Goal: Communication & Community: Ask a question

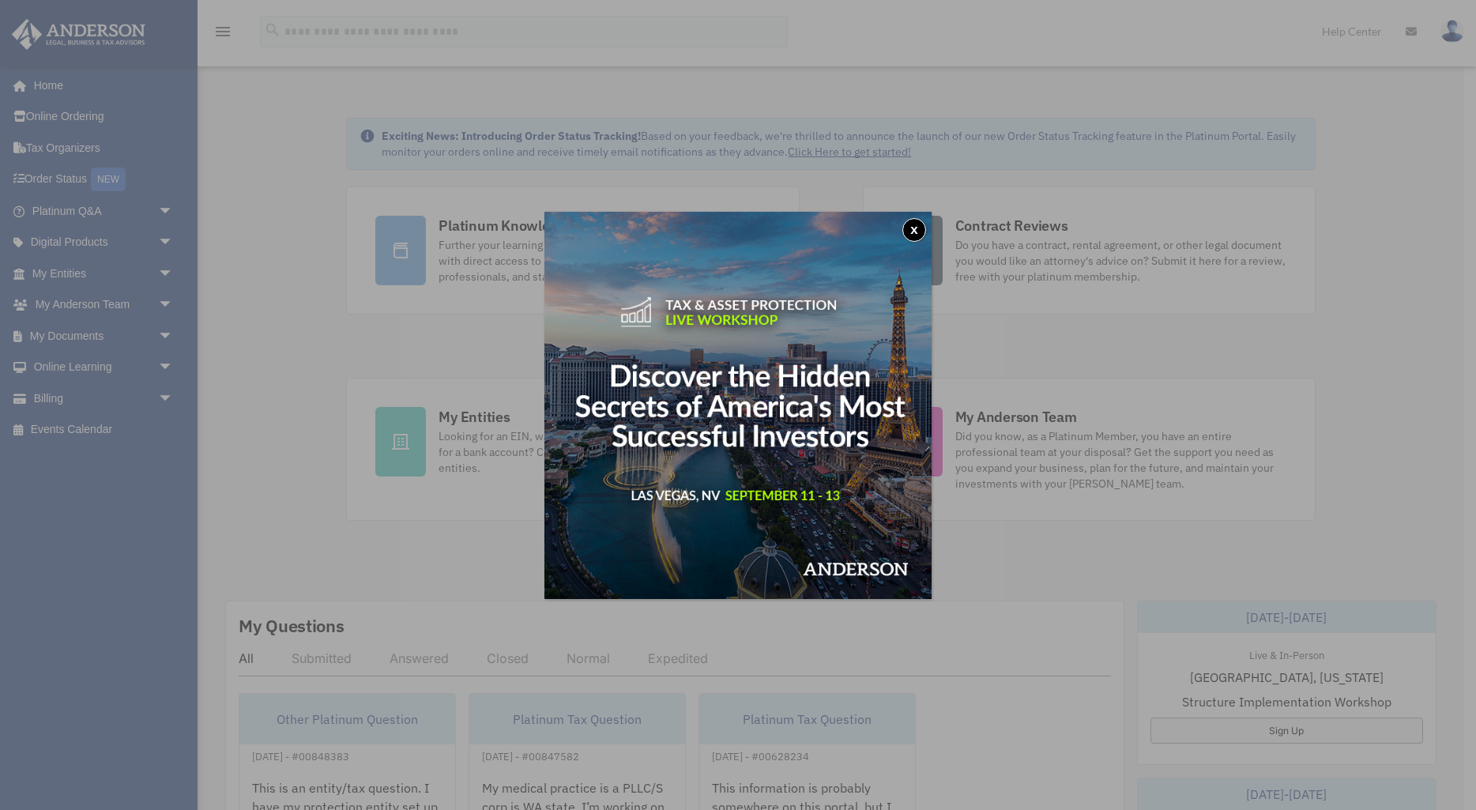
click at [917, 230] on button "x" at bounding box center [914, 230] width 24 height 24
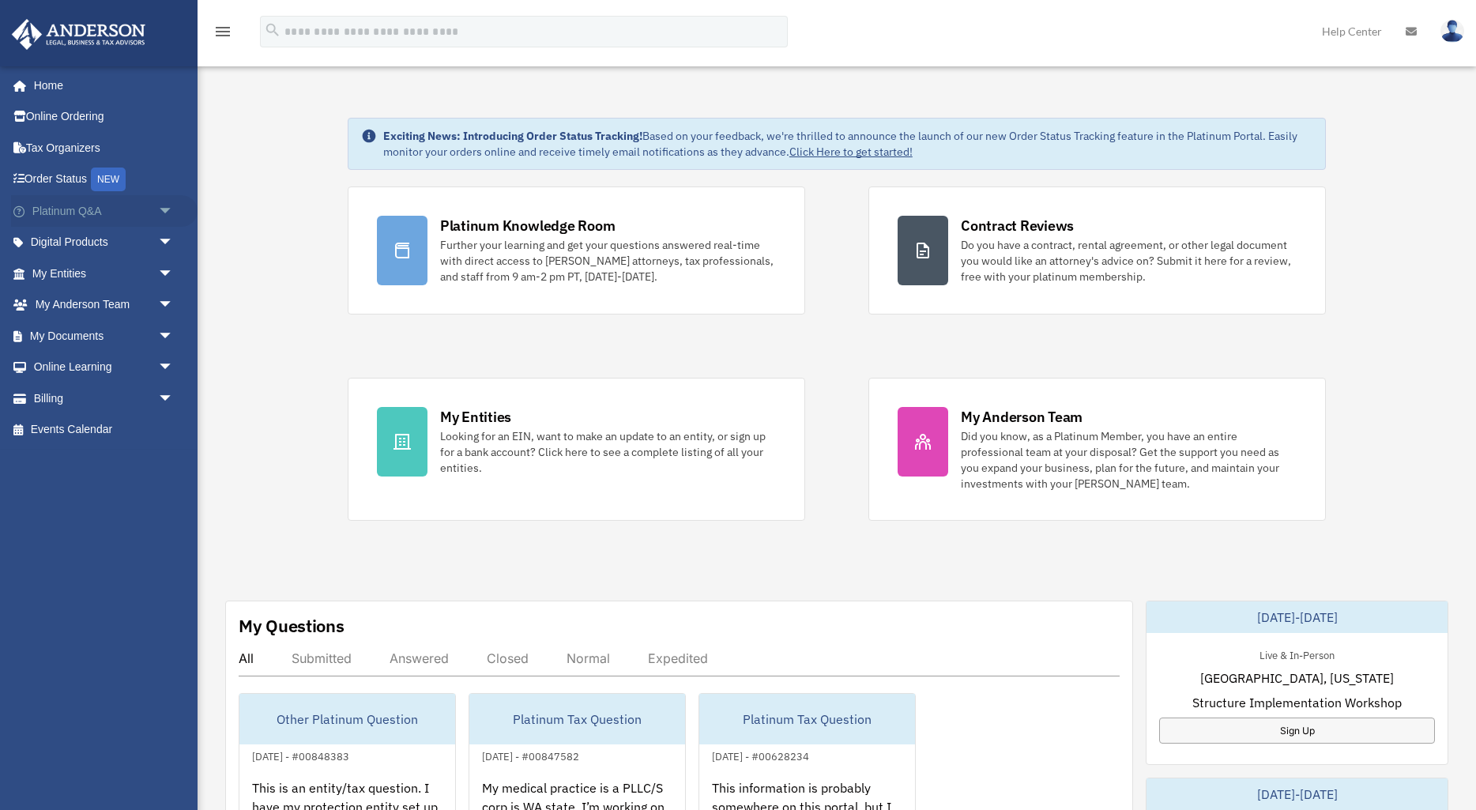
click at [159, 205] on span "arrow_drop_down" at bounding box center [174, 211] width 32 height 32
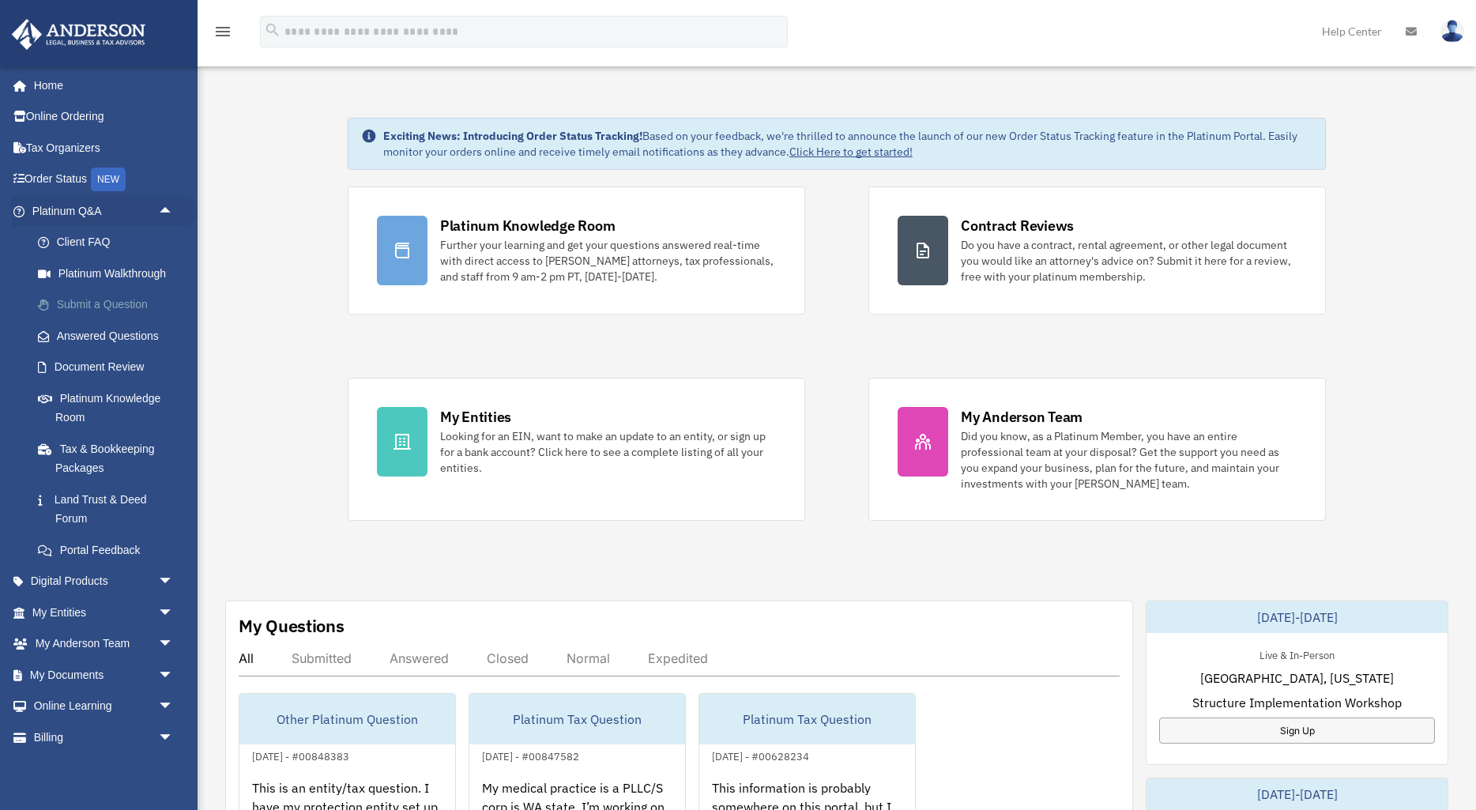
click at [110, 295] on link "Submit a Question" at bounding box center [109, 305] width 175 height 32
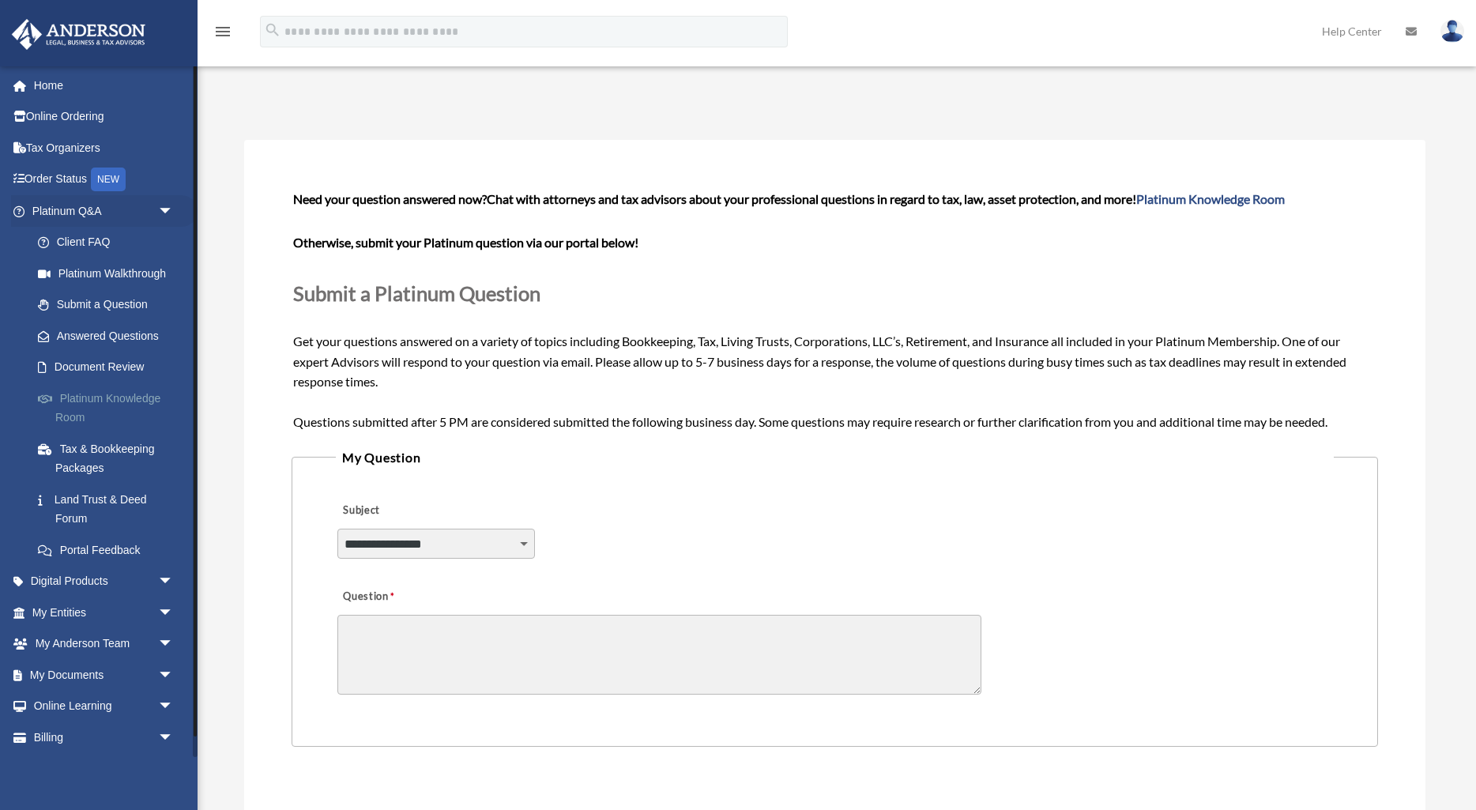
select select "******"
click at [457, 615] on textarea "Question" at bounding box center [659, 655] width 644 height 80
click at [398, 620] on textarea "Question" at bounding box center [659, 655] width 644 height 80
paste textarea "**********"
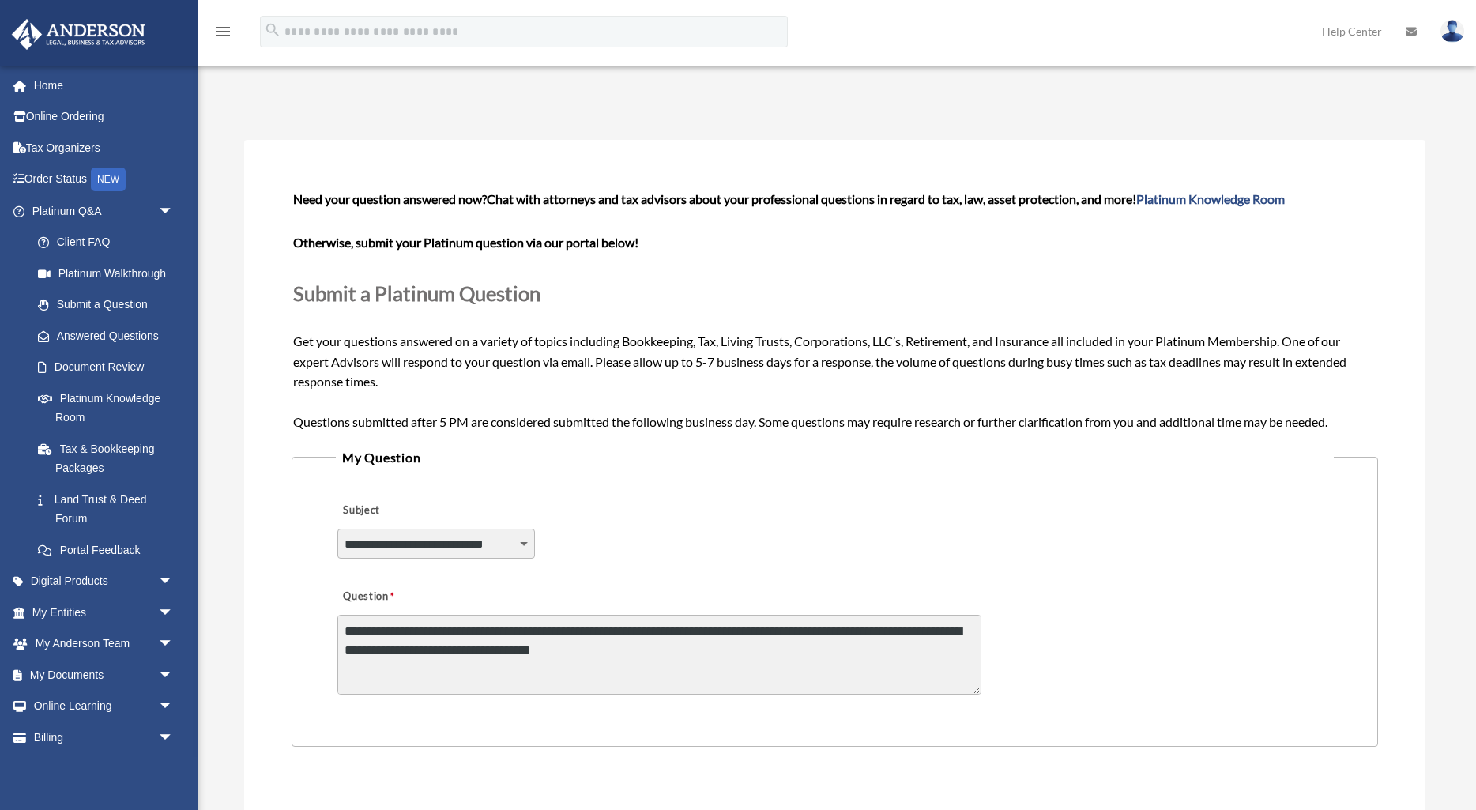
click at [553, 668] on textarea "Question" at bounding box center [659, 655] width 644 height 80
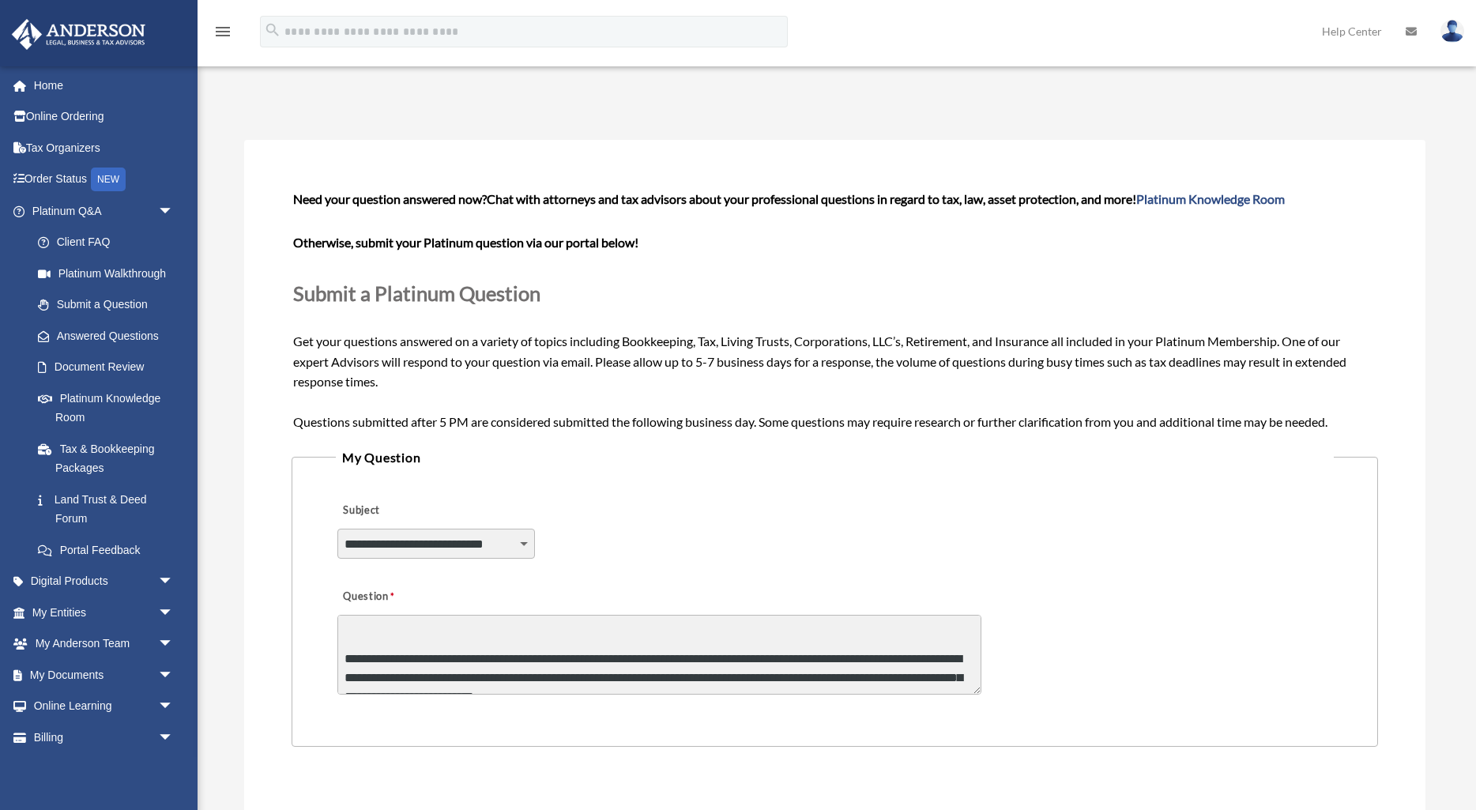
scroll to position [51, 0]
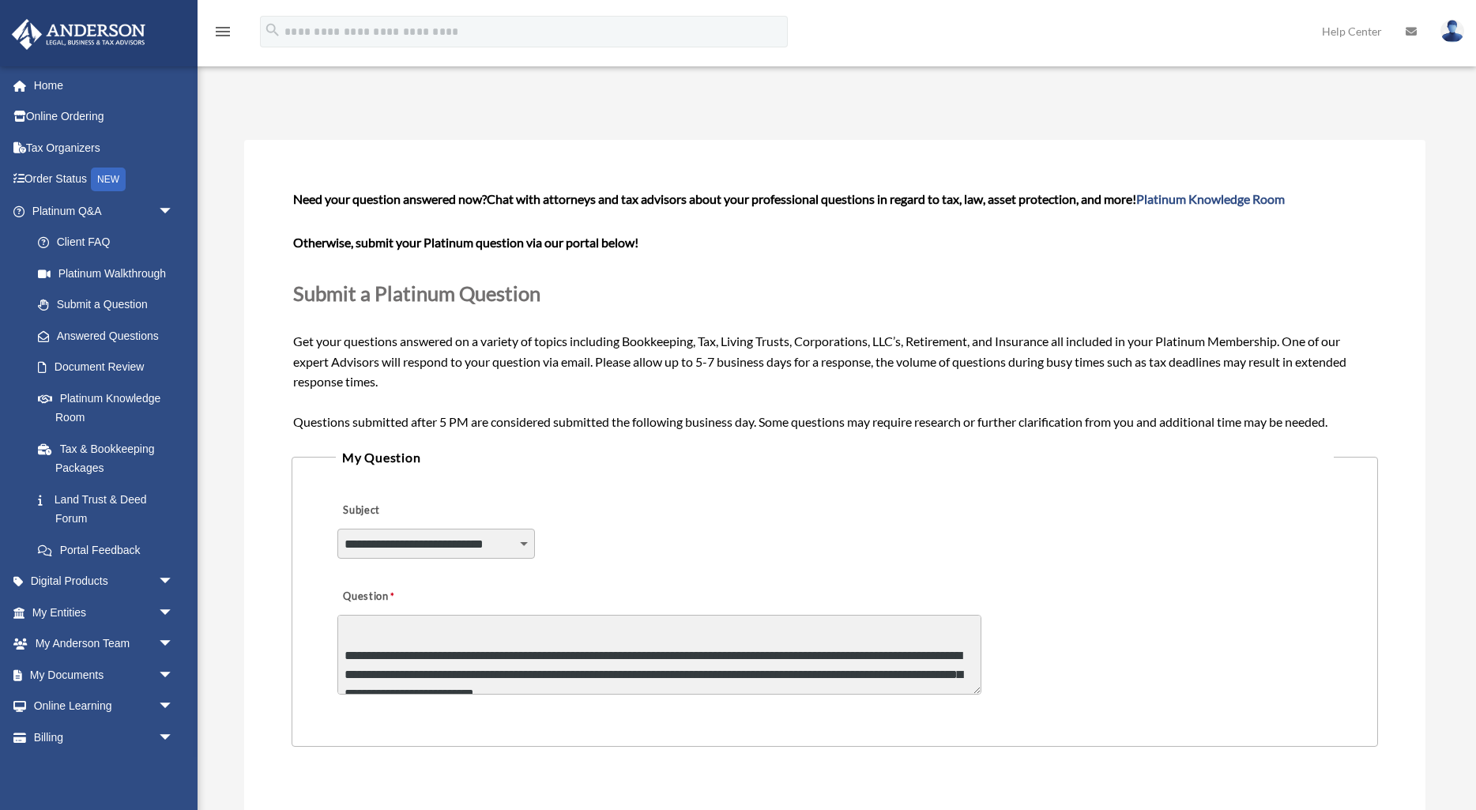
click at [541, 641] on textarea "Question" at bounding box center [659, 655] width 644 height 80
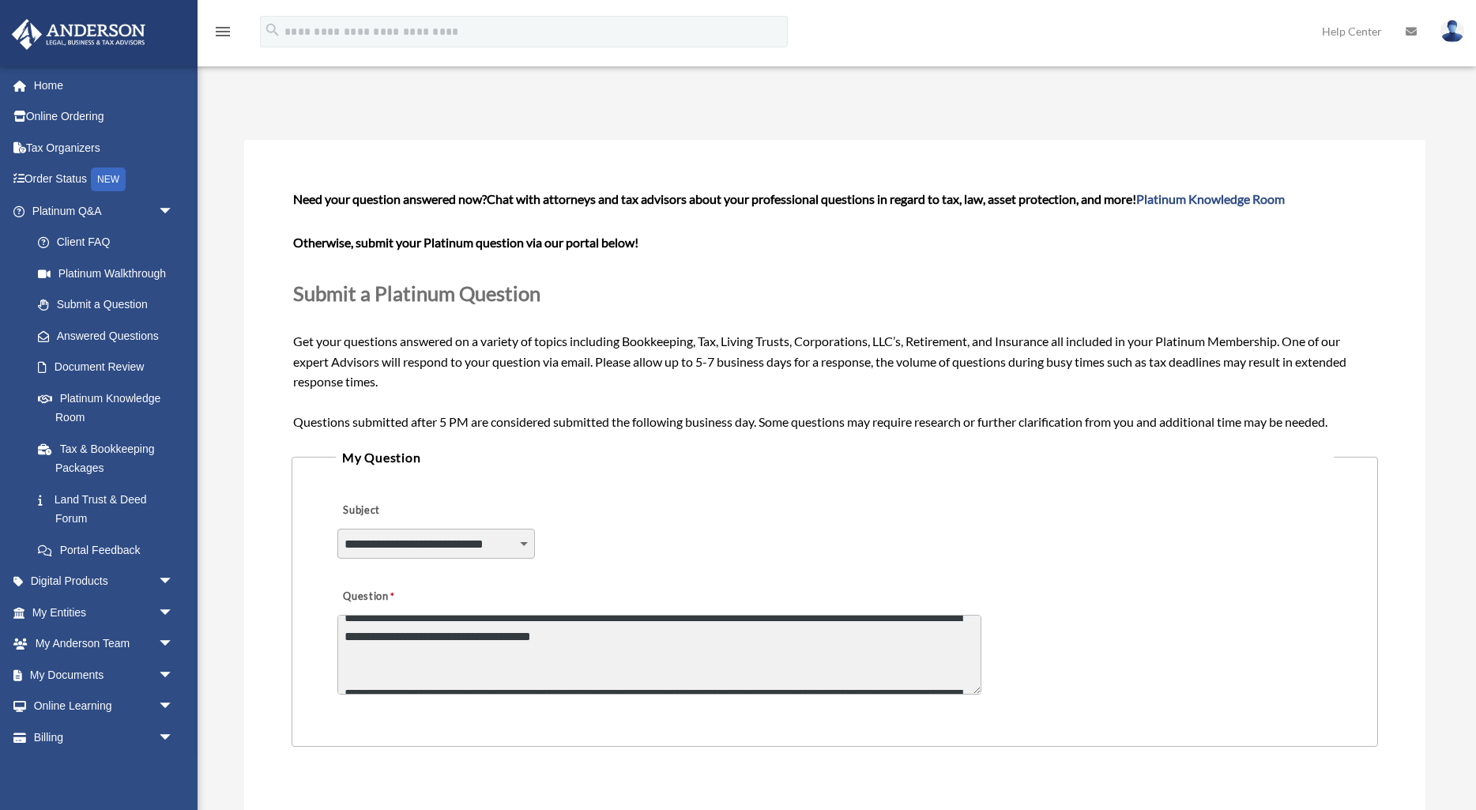
scroll to position [13, 0]
click at [532, 657] on textarea "Question" at bounding box center [659, 655] width 644 height 80
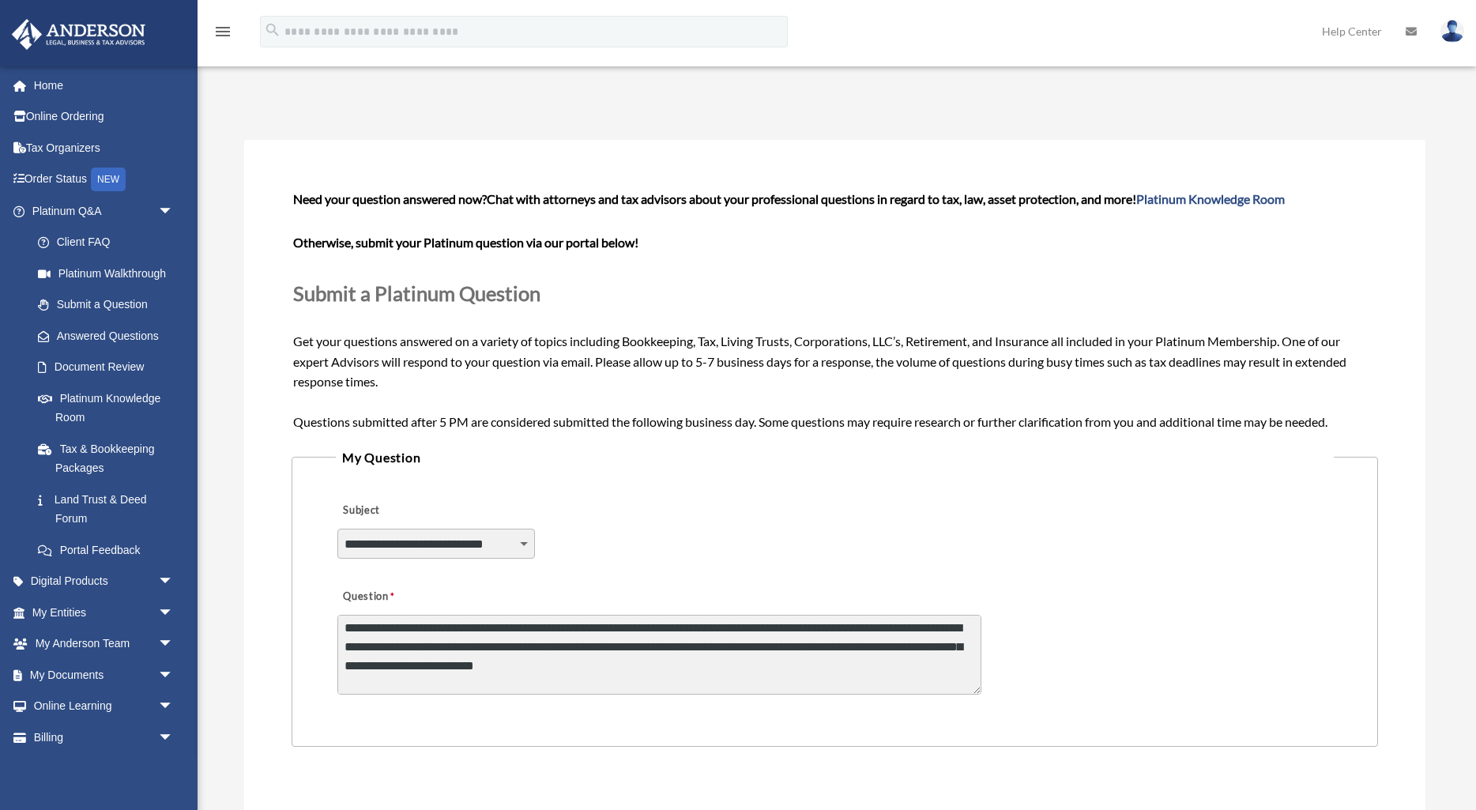
scroll to position [62, 0]
click at [653, 664] on textarea "Question" at bounding box center [659, 655] width 644 height 80
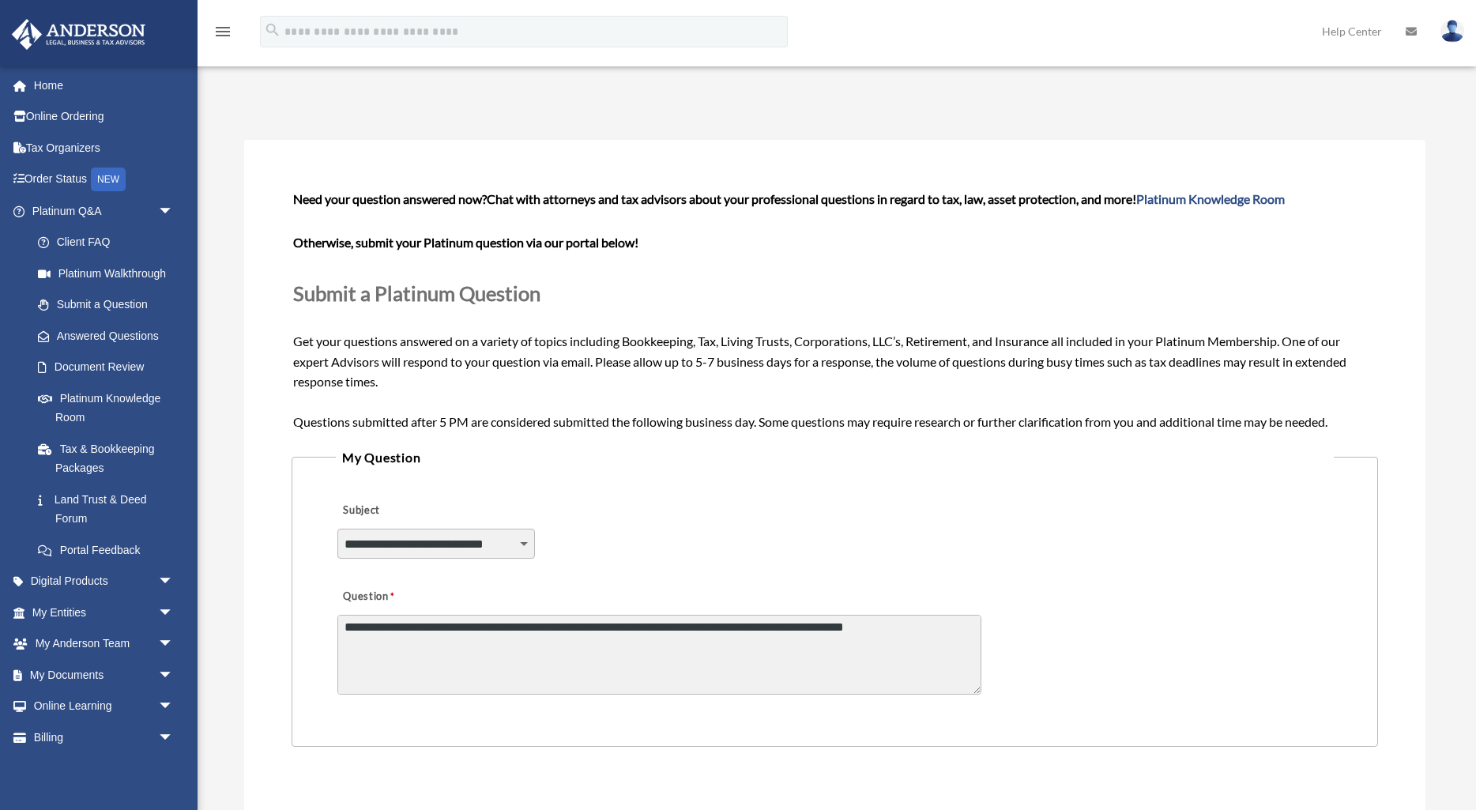
scroll to position [92, 0]
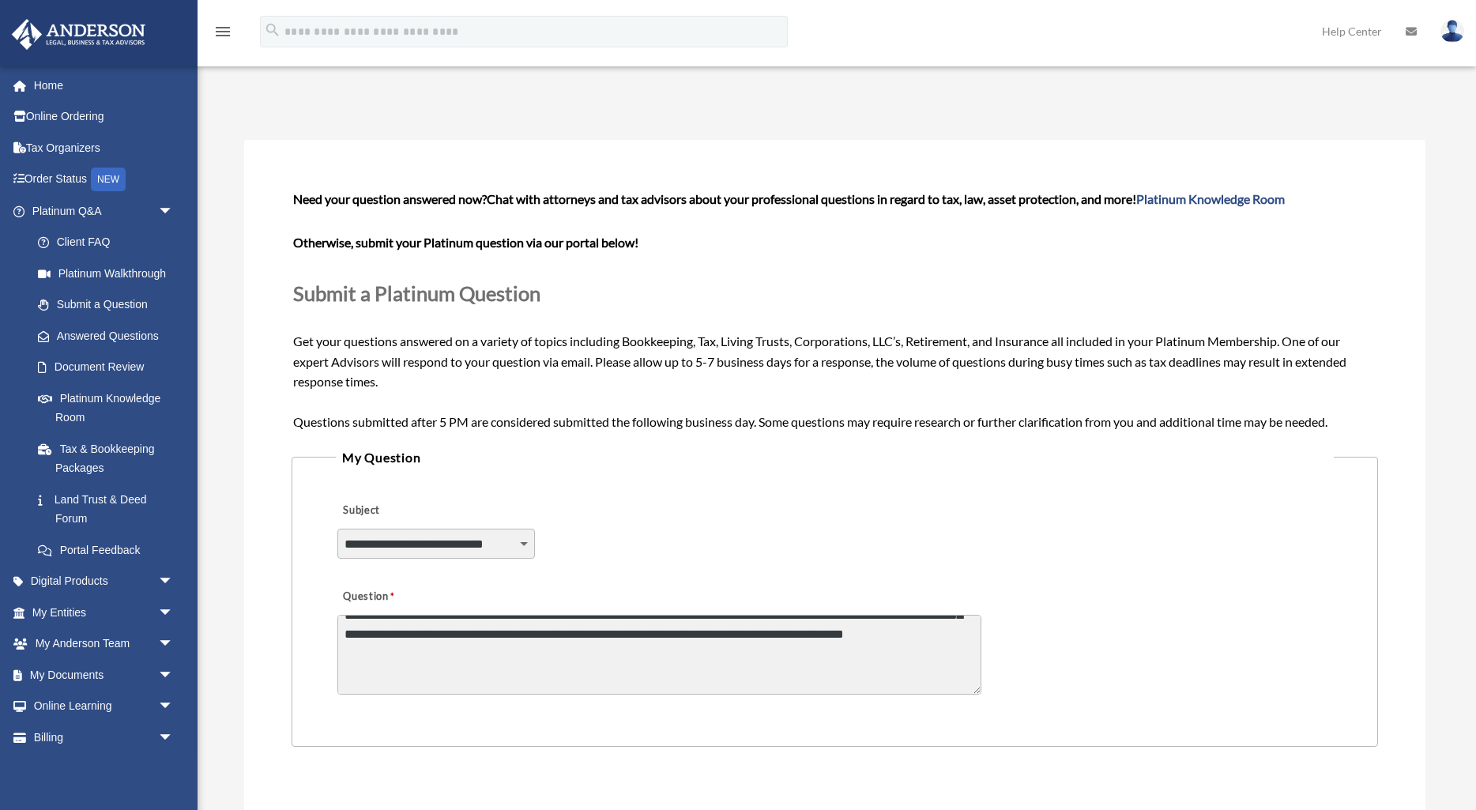
paste textarea "**********"
click at [428, 650] on textarea "Question" at bounding box center [659, 655] width 644 height 80
drag, startPoint x: 696, startPoint y: 666, endPoint x: 731, endPoint y: 649, distance: 38.5
click at [731, 649] on textarea "Question" at bounding box center [659, 655] width 644 height 80
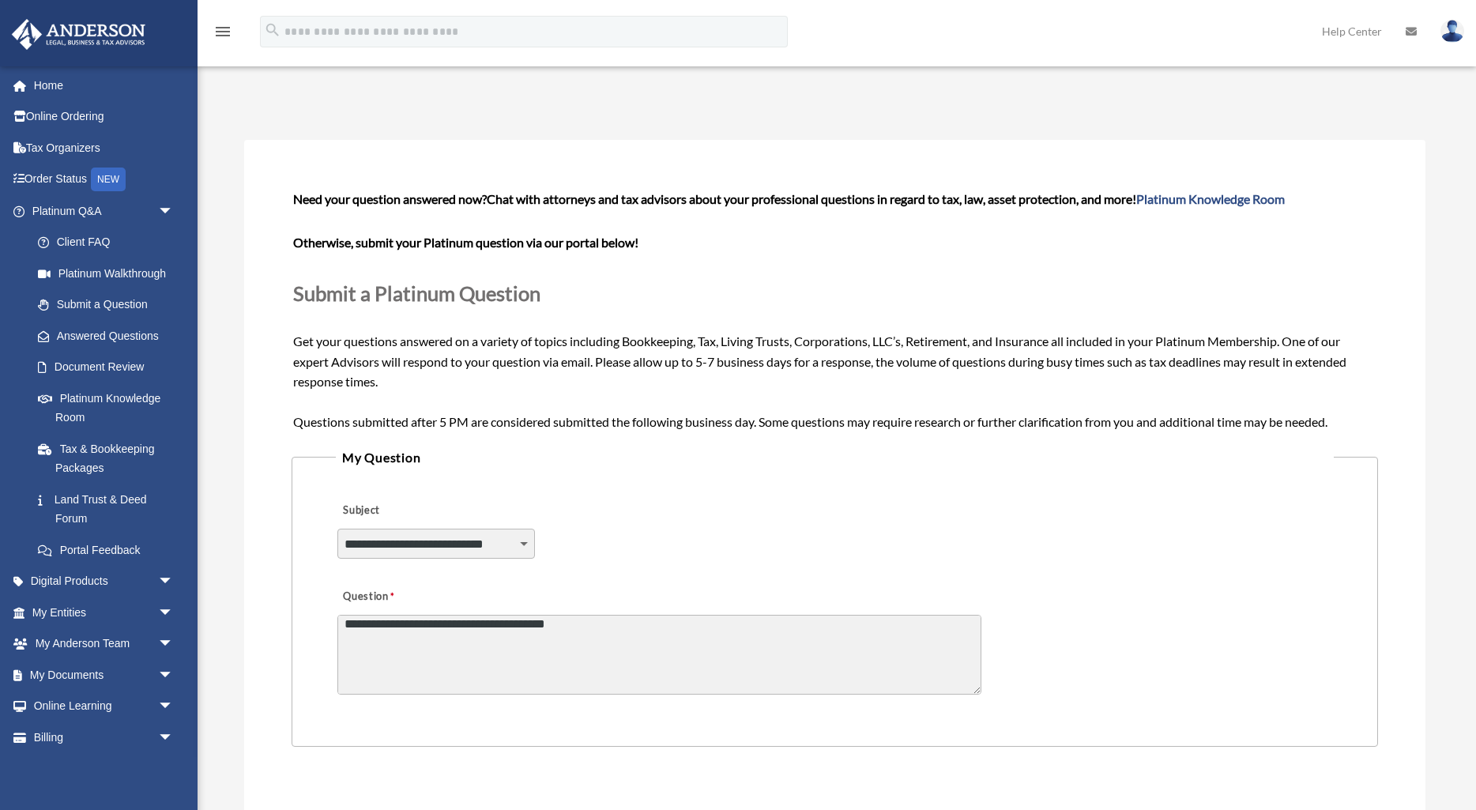
scroll to position [122, 0]
click at [766, 678] on textarea "Question" at bounding box center [659, 655] width 644 height 80
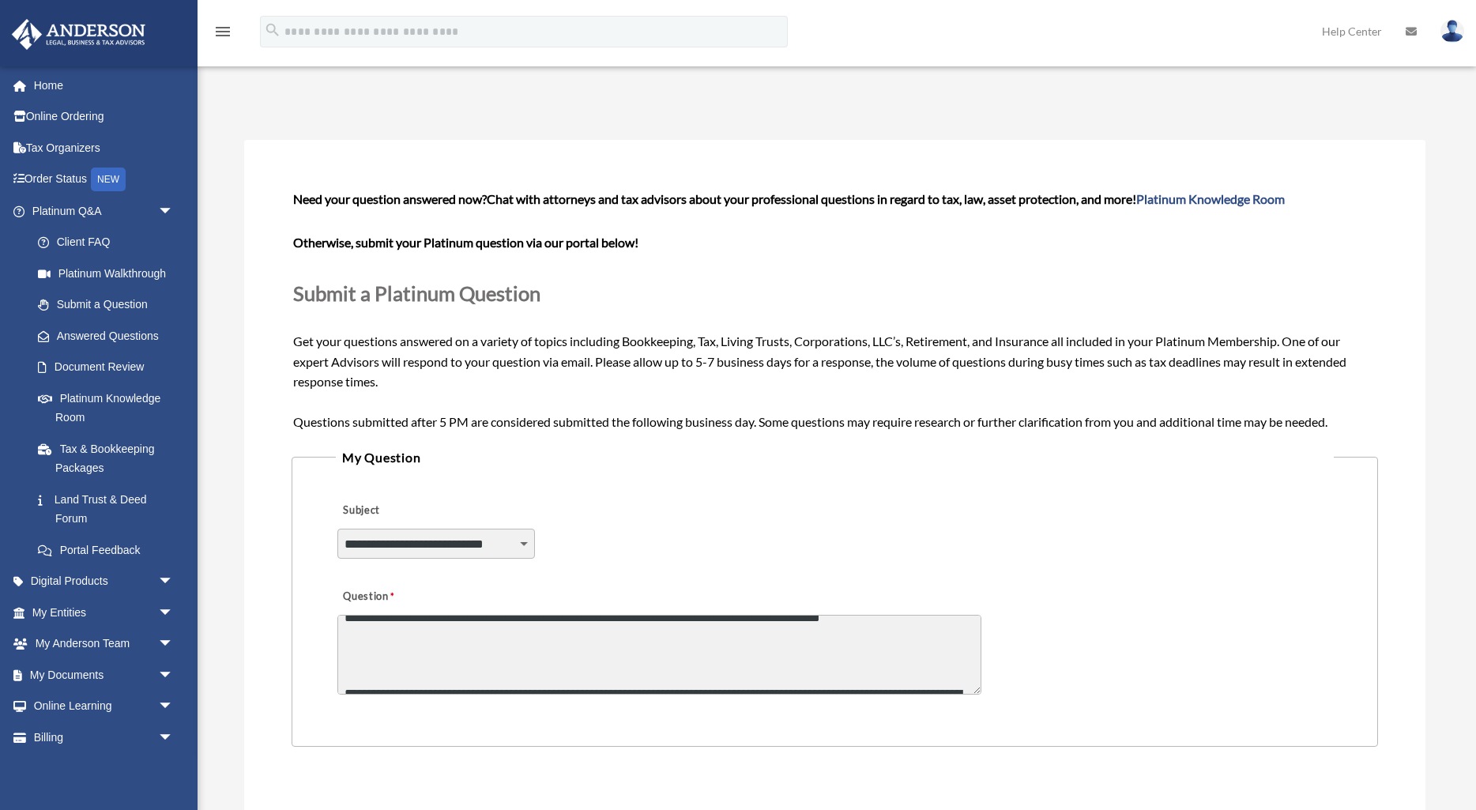
click at [570, 636] on textarea "Question" at bounding box center [659, 655] width 644 height 80
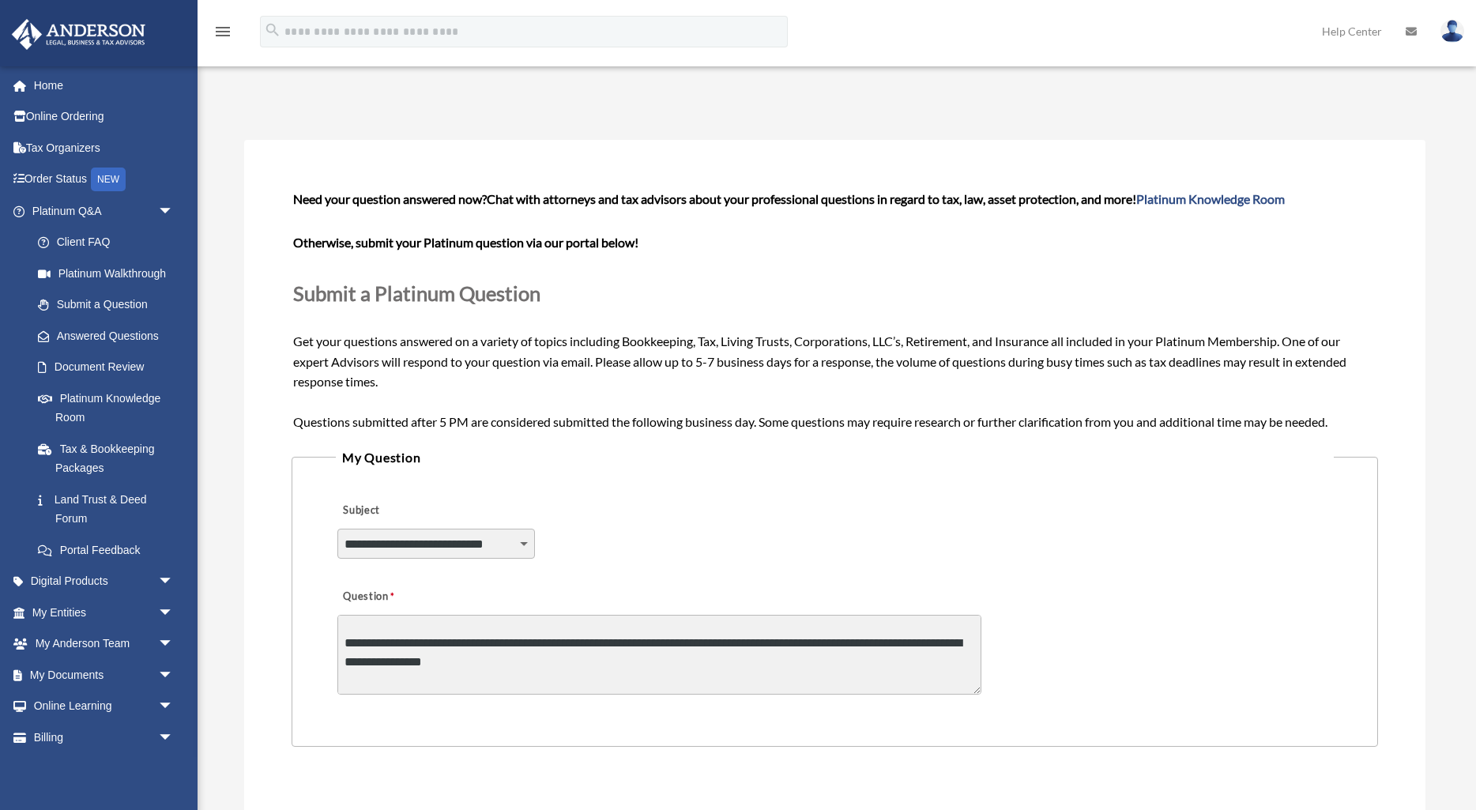
scroll to position [249, 0]
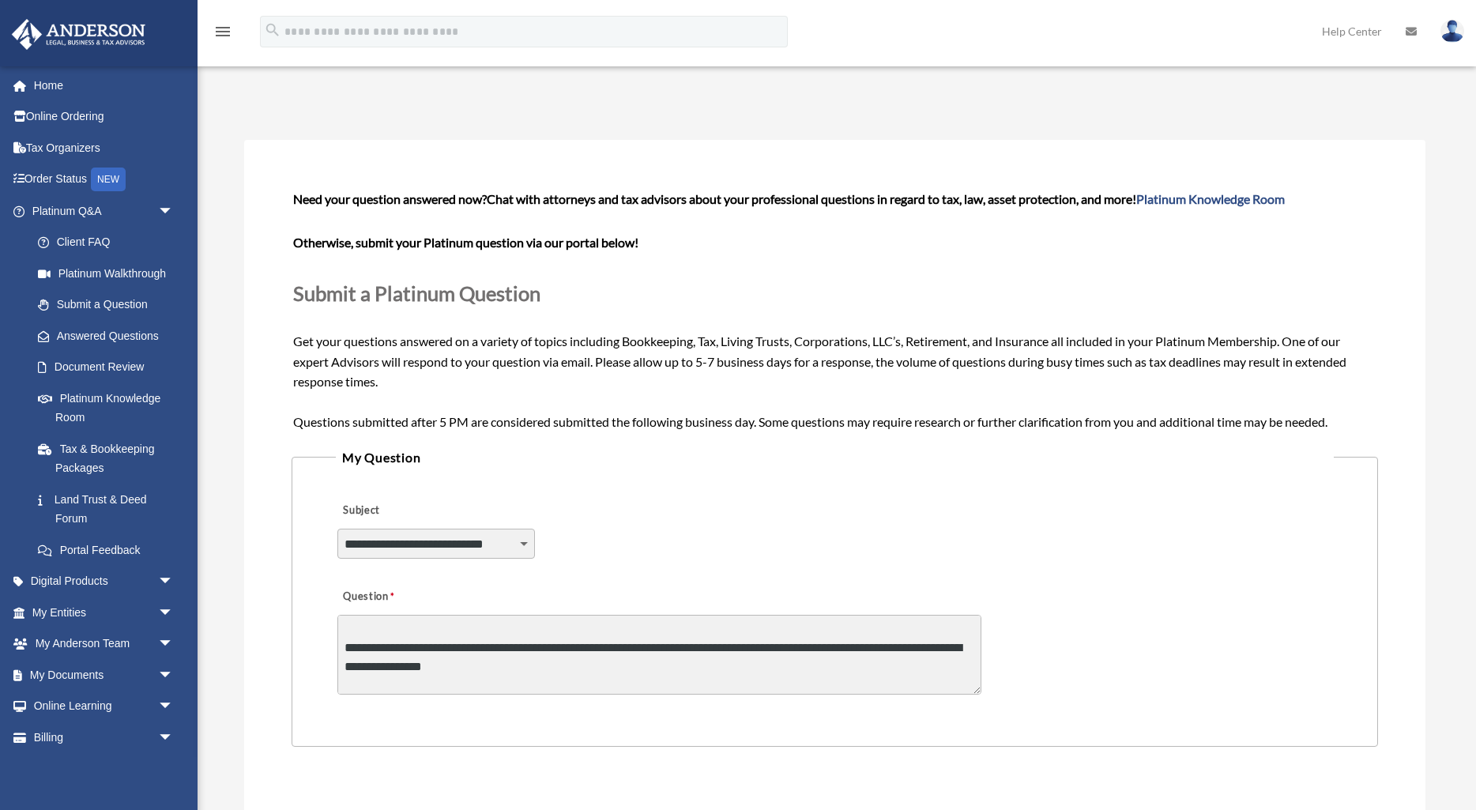
click at [598, 655] on textarea "Question" at bounding box center [659, 655] width 644 height 80
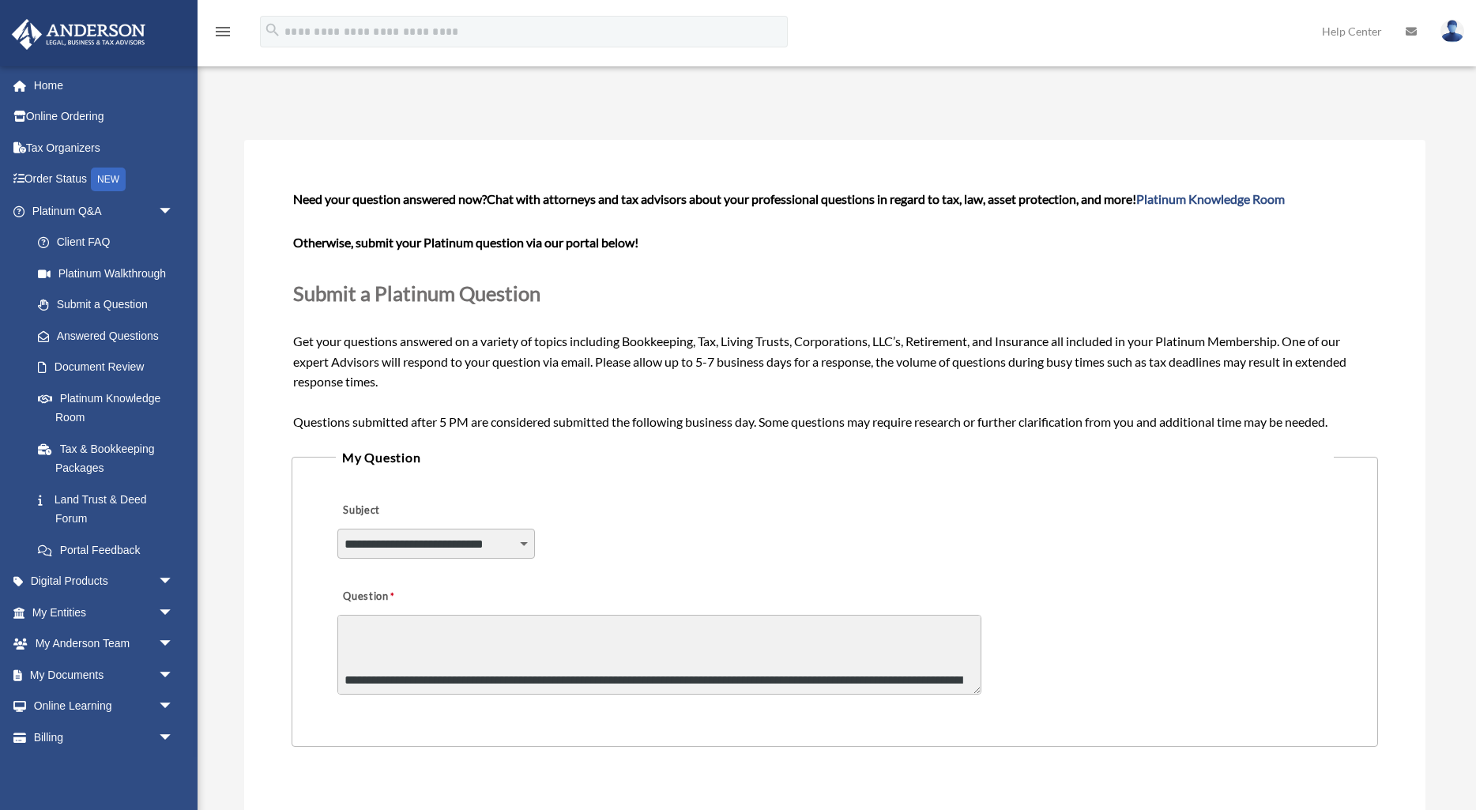
scroll to position [223, 0]
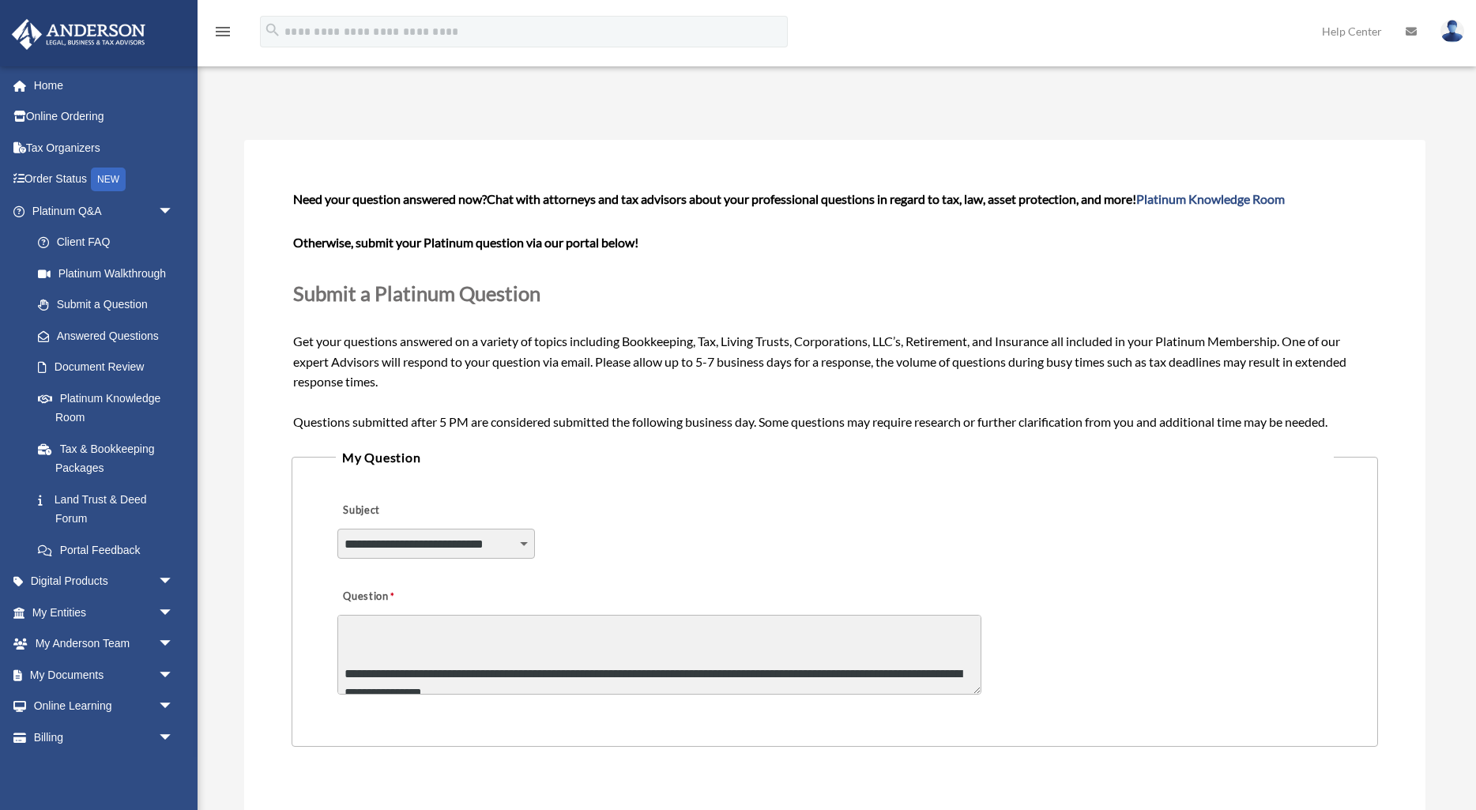
click at [589, 648] on textarea "Question" at bounding box center [659, 655] width 644 height 80
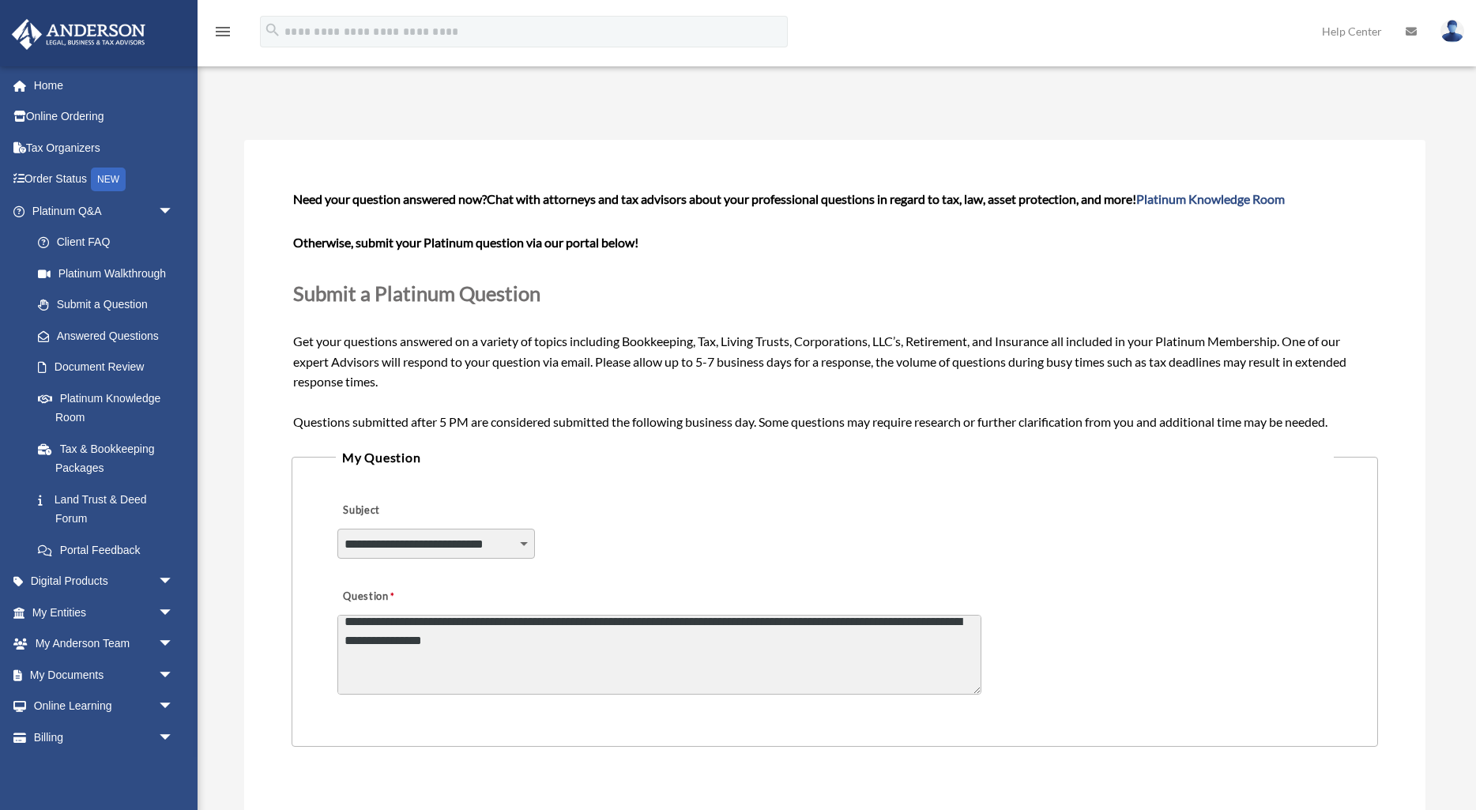
scroll to position [249, 0]
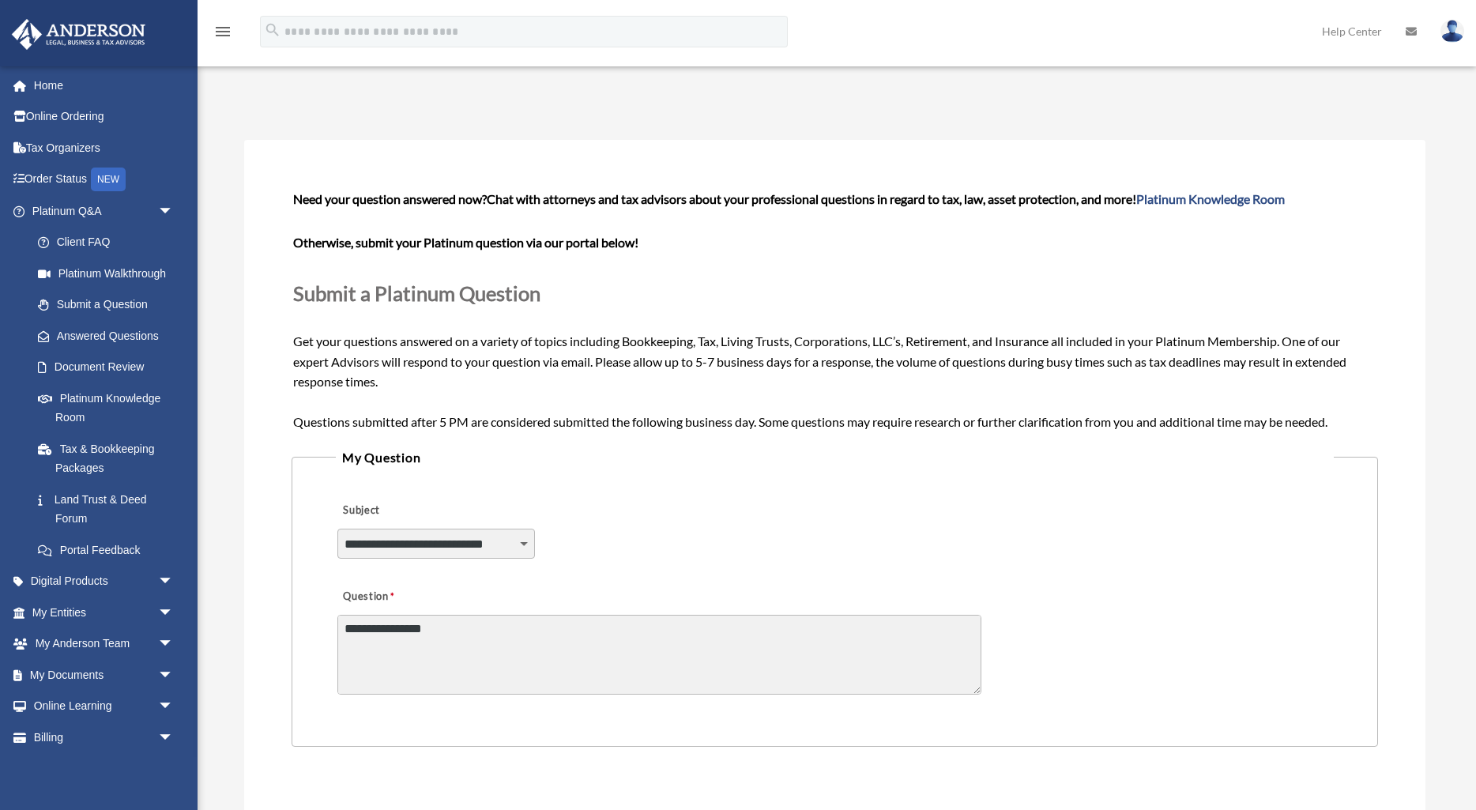
click at [515, 665] on textarea "Question" at bounding box center [659, 655] width 644 height 80
click at [960, 624] on textarea "Question" at bounding box center [659, 655] width 644 height 80
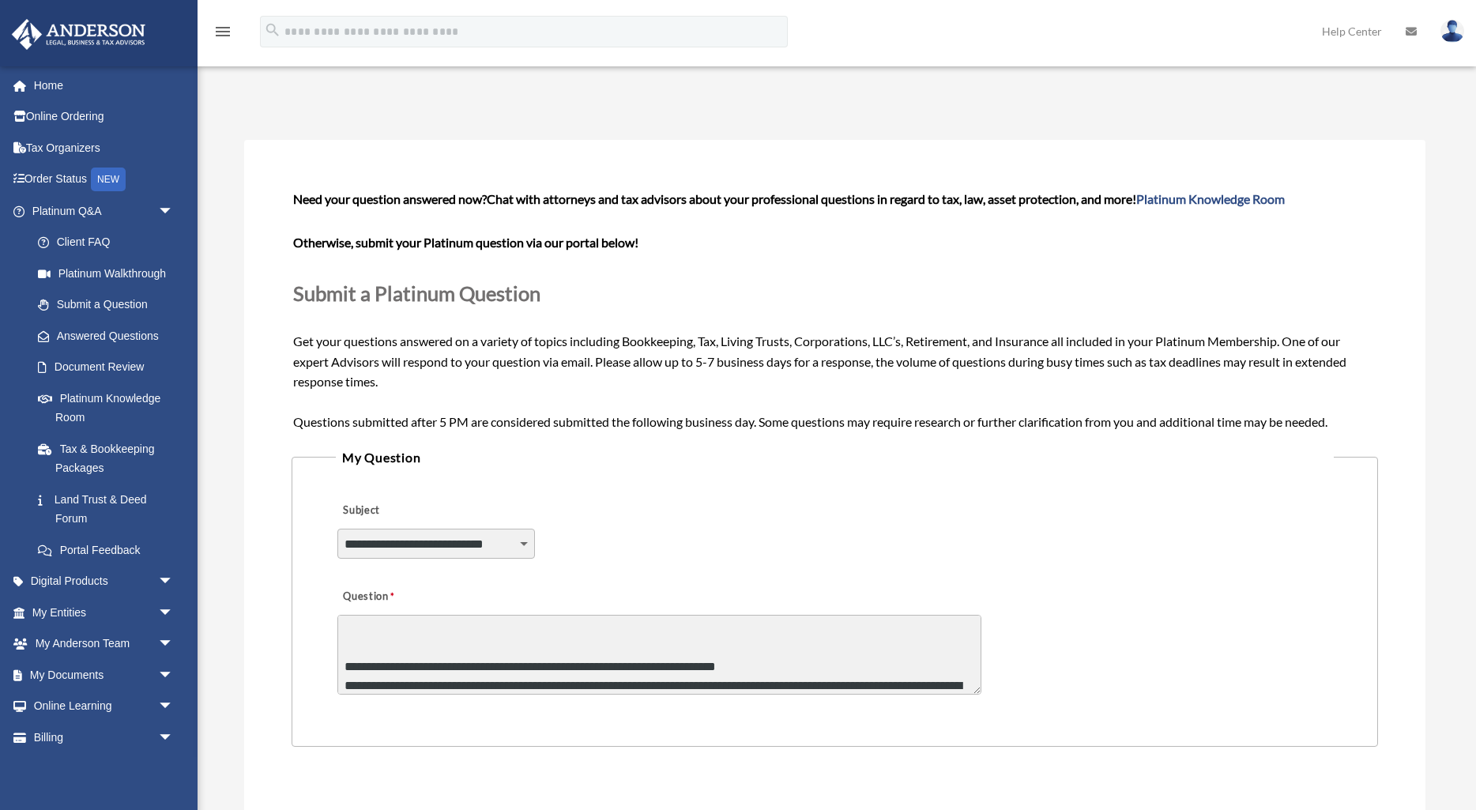
scroll to position [288, 0]
click at [598, 660] on textarea "Question" at bounding box center [659, 655] width 644 height 80
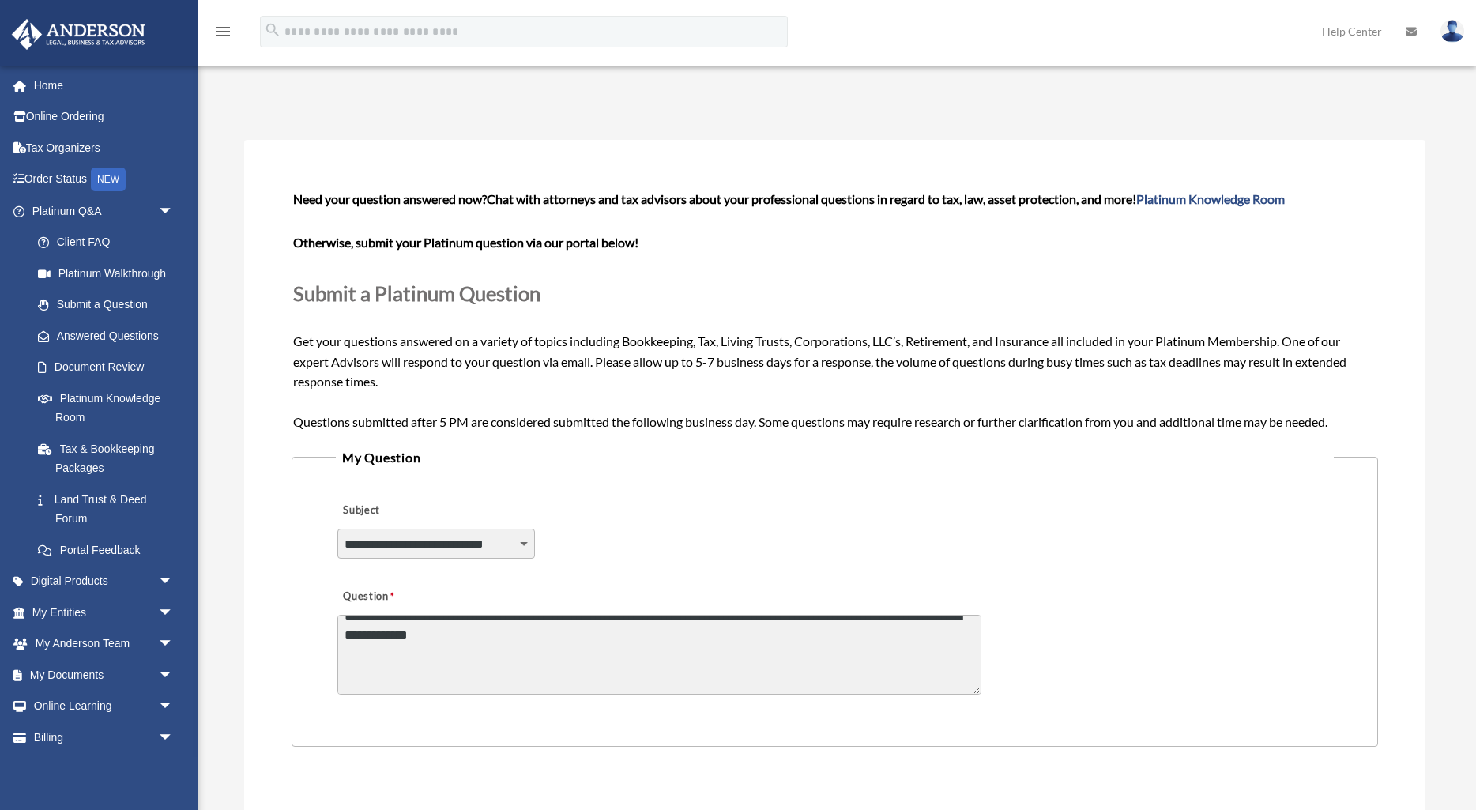
scroll to position [346, 0]
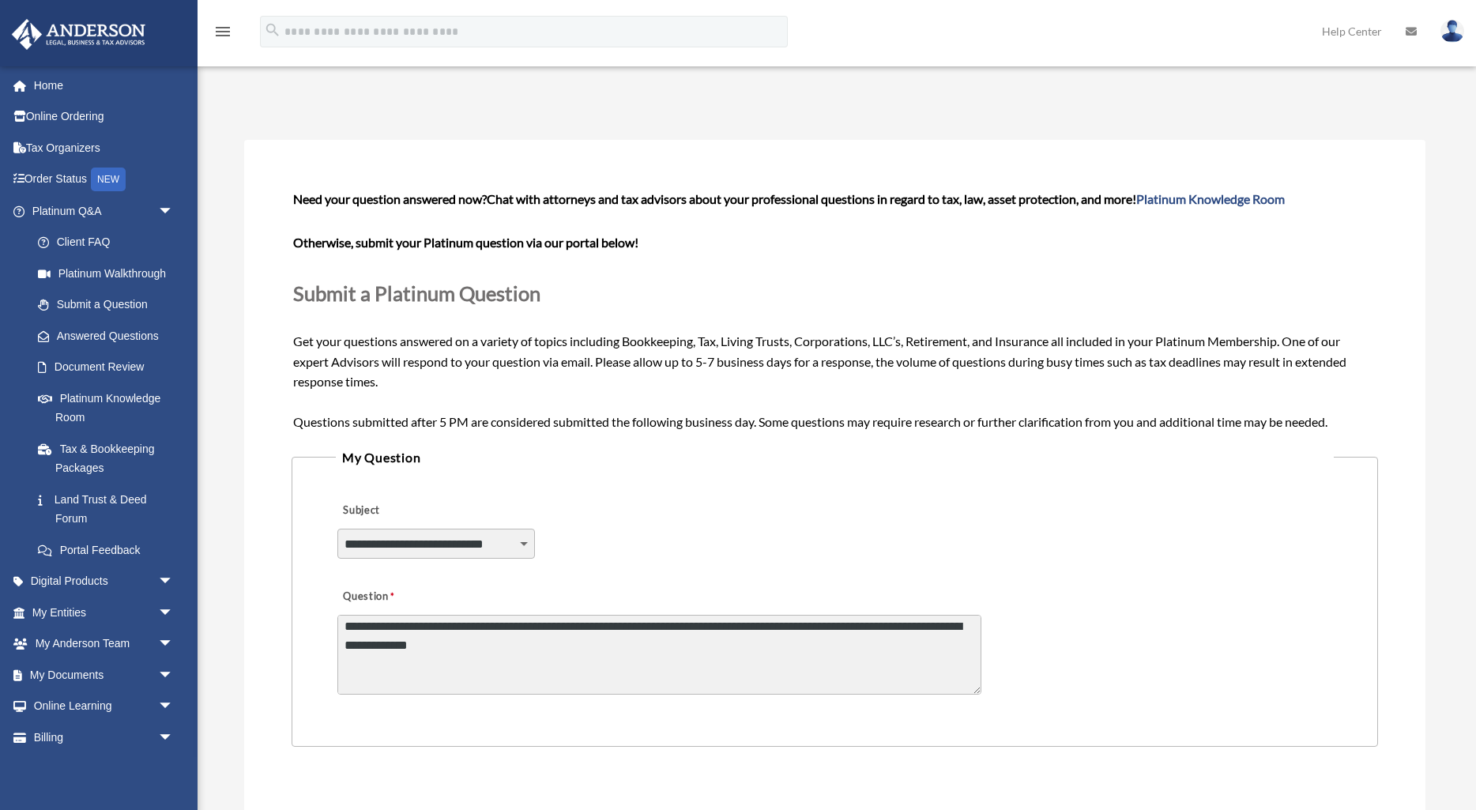
click at [563, 661] on textarea "Question" at bounding box center [659, 655] width 644 height 80
paste textarea "**********"
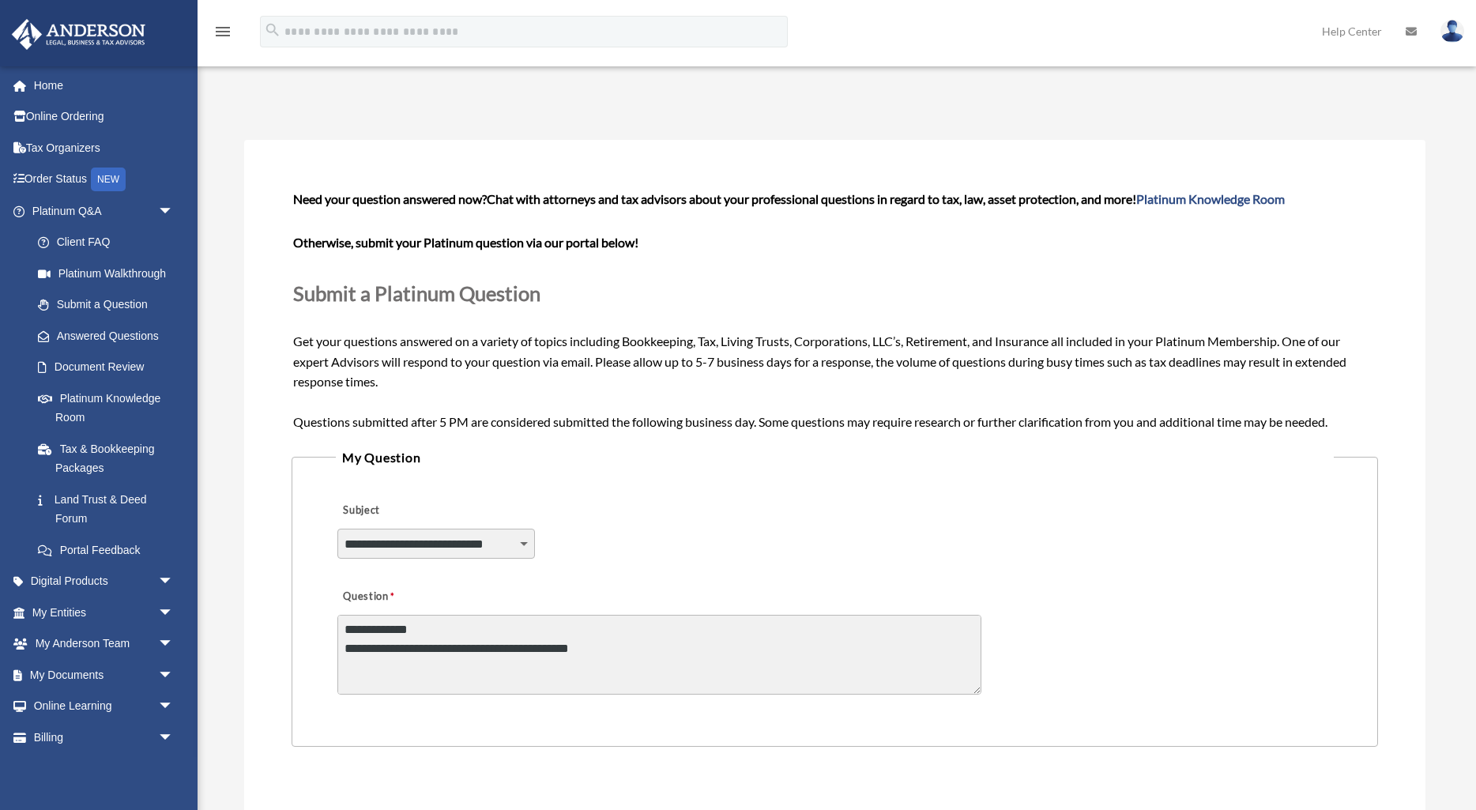
click at [349, 661] on textarea "Question" at bounding box center [659, 655] width 644 height 80
drag, startPoint x: 398, startPoint y: 663, endPoint x: 377, endPoint y: 664, distance: 21.3
click at [377, 664] on textarea "Question" at bounding box center [659, 655] width 644 height 80
click at [671, 663] on textarea "Question" at bounding box center [659, 655] width 644 height 80
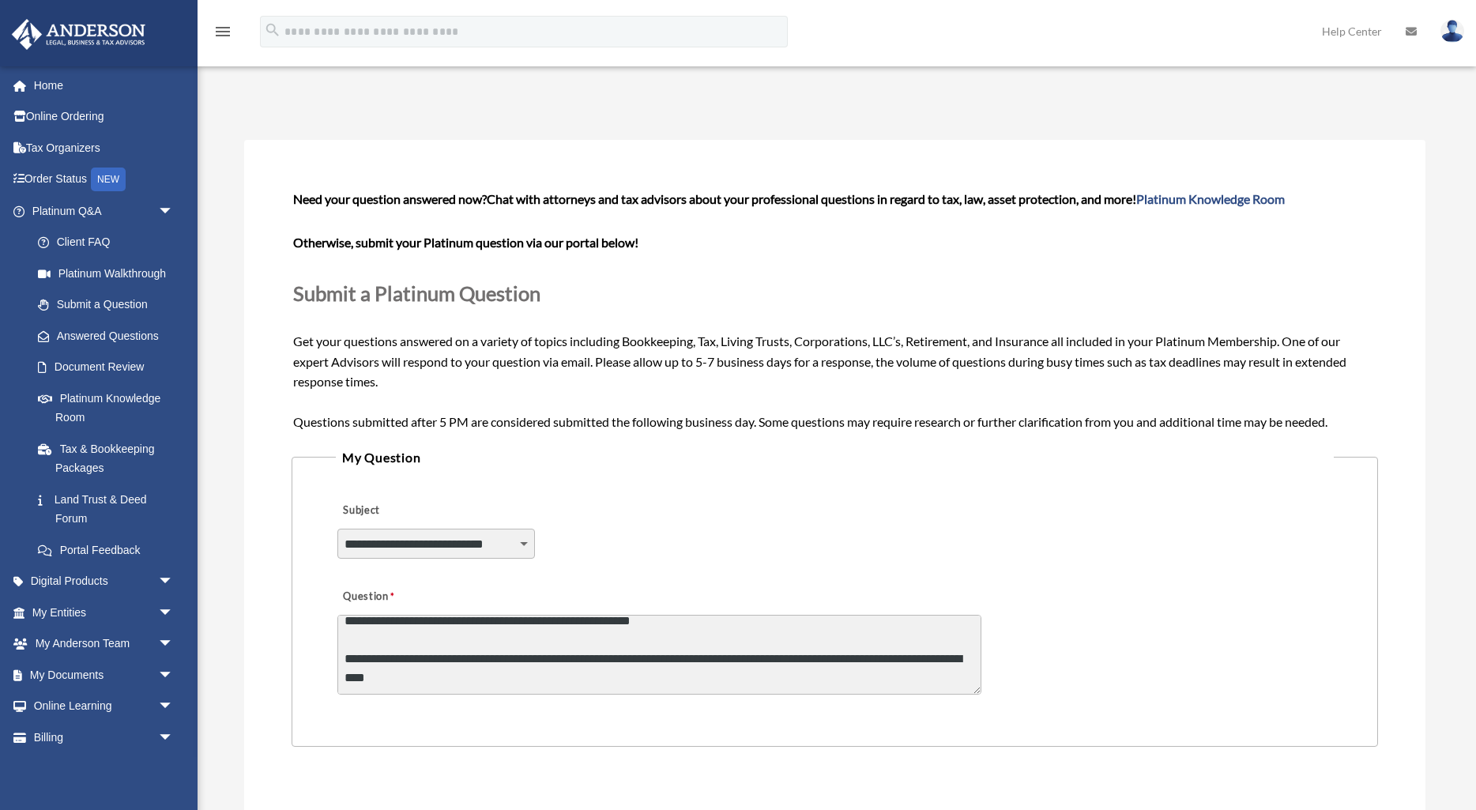
scroll to position [408, 0]
drag, startPoint x: 366, startPoint y: 655, endPoint x: 342, endPoint y: 657, distance: 23.8
click at [342, 656] on textarea "Question" at bounding box center [659, 655] width 644 height 80
click at [460, 676] on textarea "Question" at bounding box center [659, 655] width 644 height 80
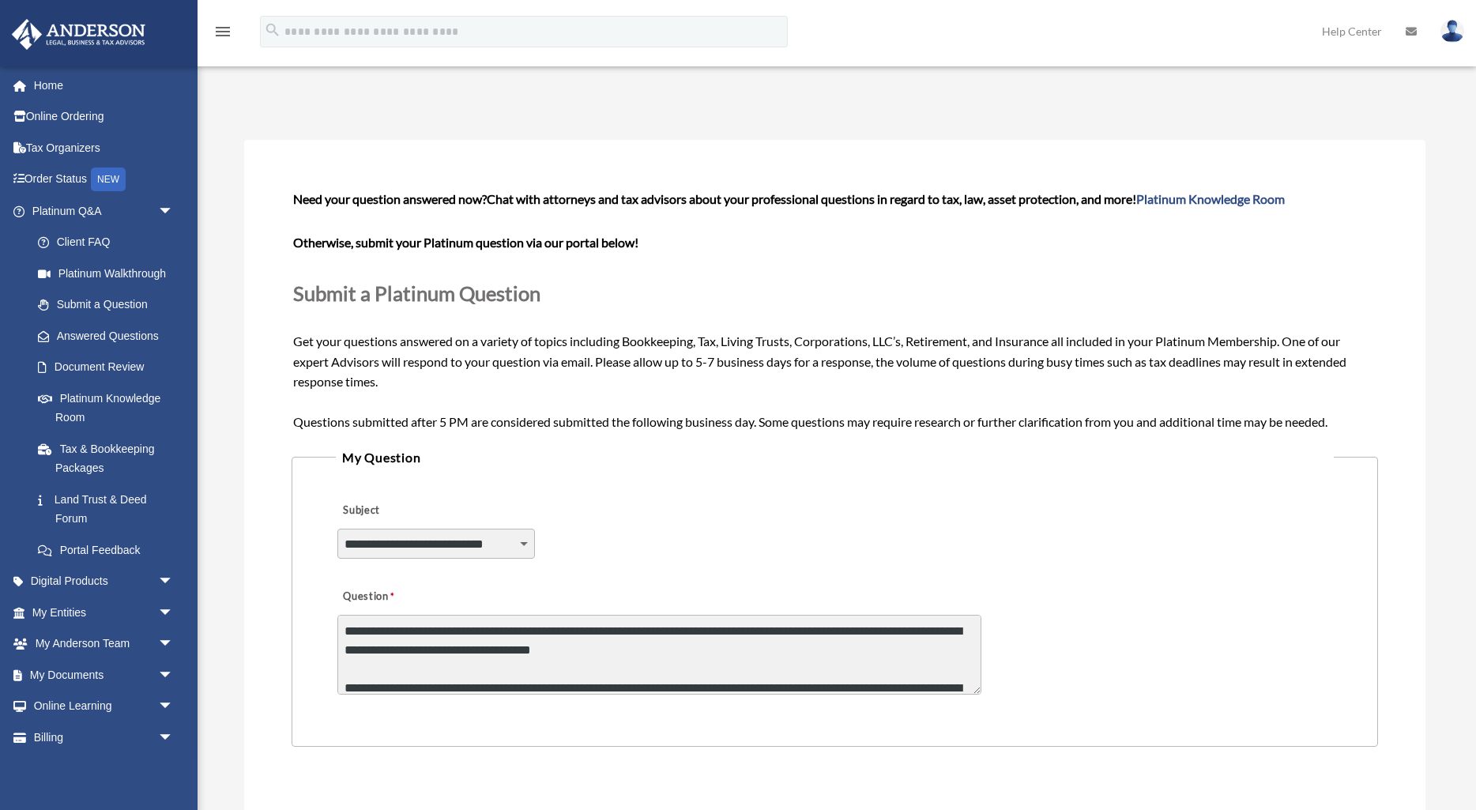
scroll to position [0, 0]
click at [344, 628] on textarea "Question" at bounding box center [659, 655] width 644 height 80
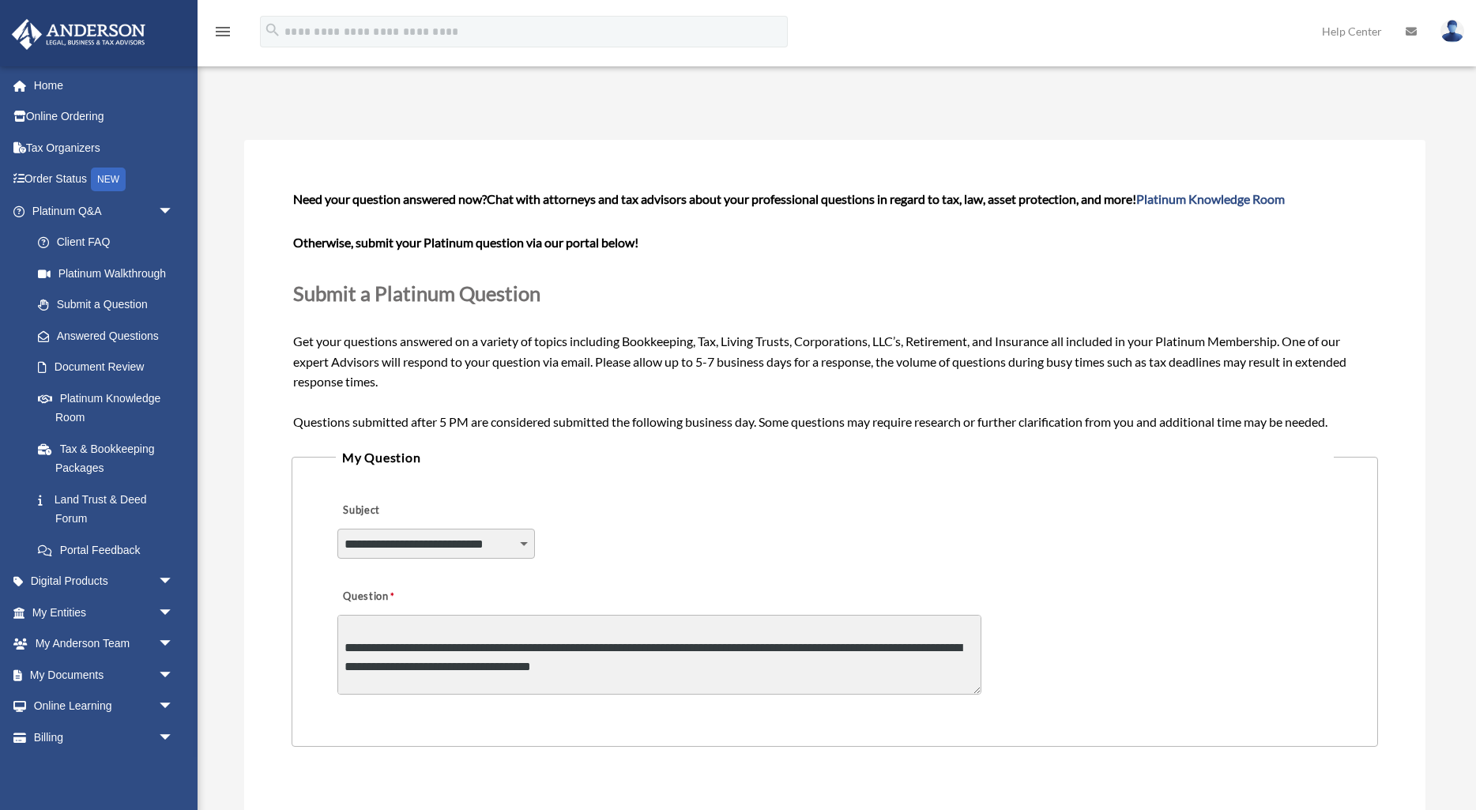
scroll to position [34, 0]
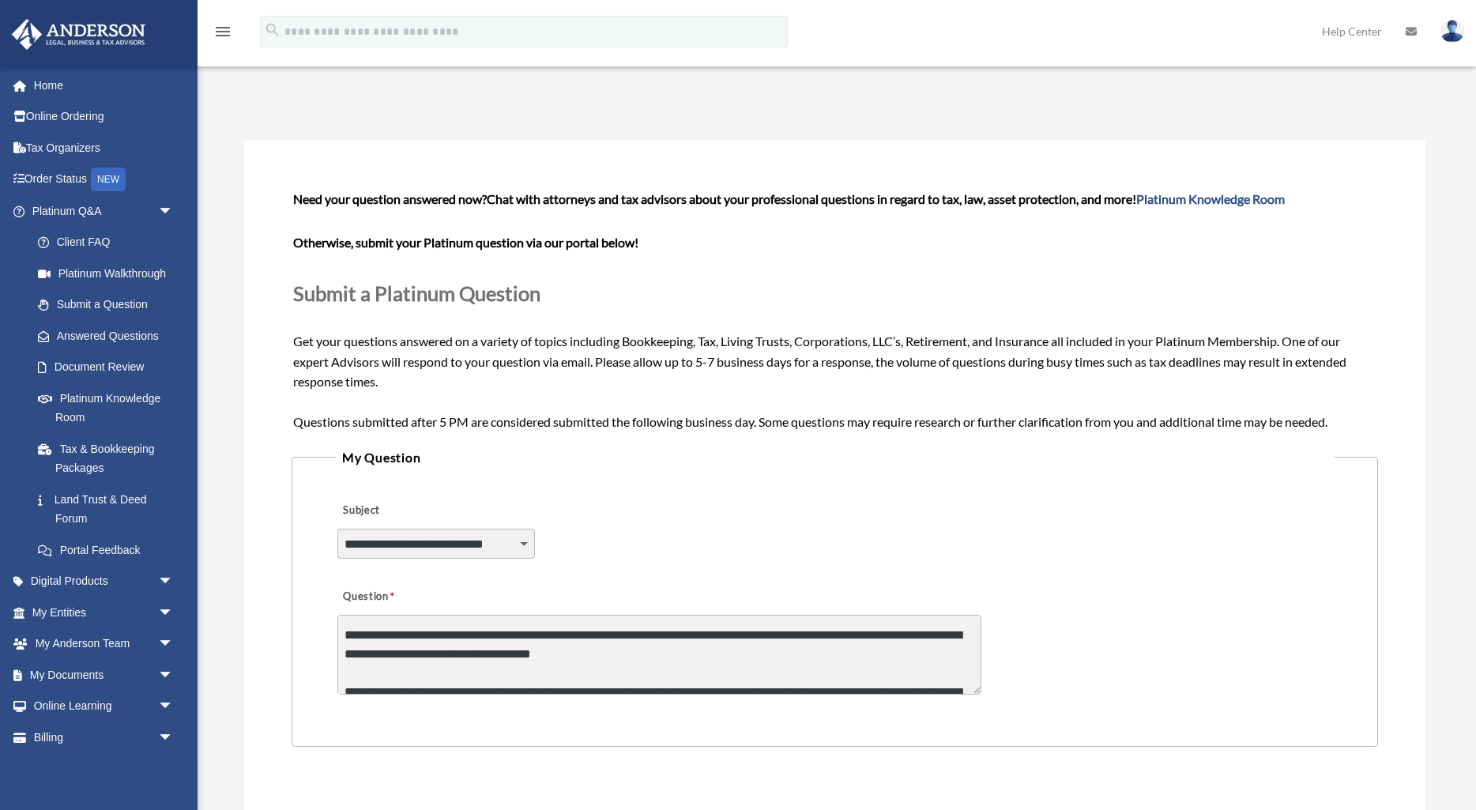
drag, startPoint x: 486, startPoint y: 632, endPoint x: 372, endPoint y: 630, distance: 113.8
click at [372, 630] on textarea "Question" at bounding box center [659, 655] width 644 height 80
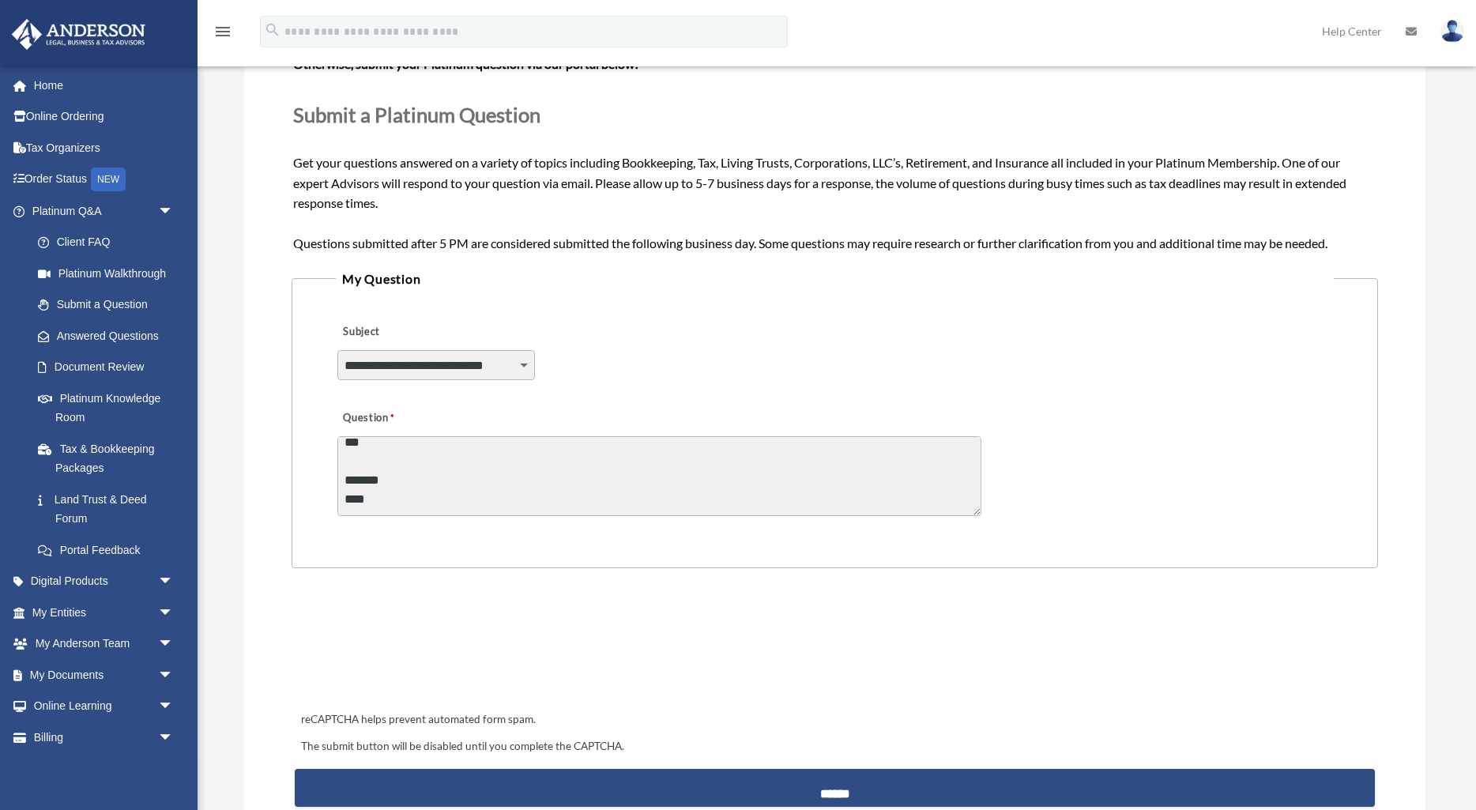
scroll to position [179, 0]
type textarea "**********"
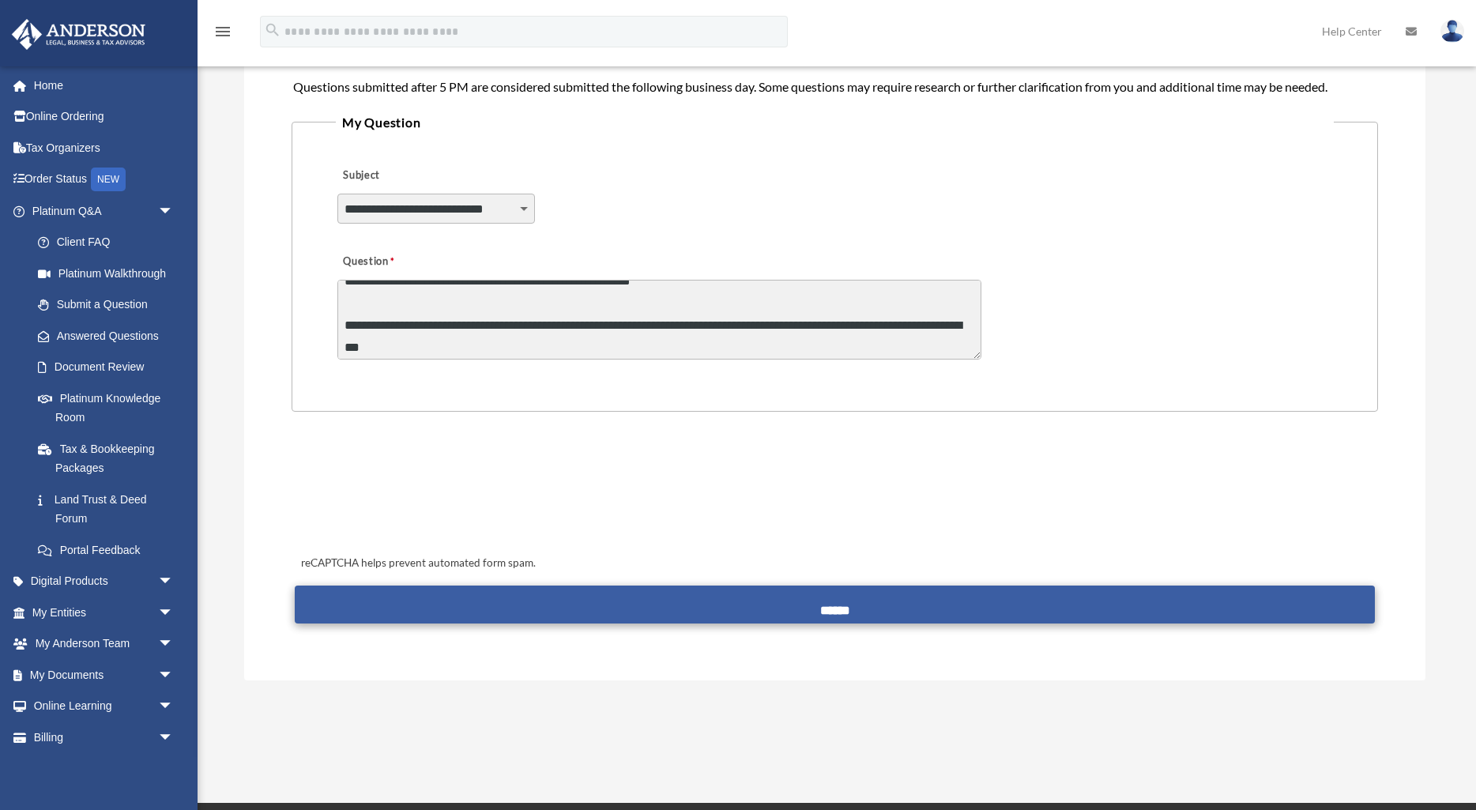
scroll to position [336, 0]
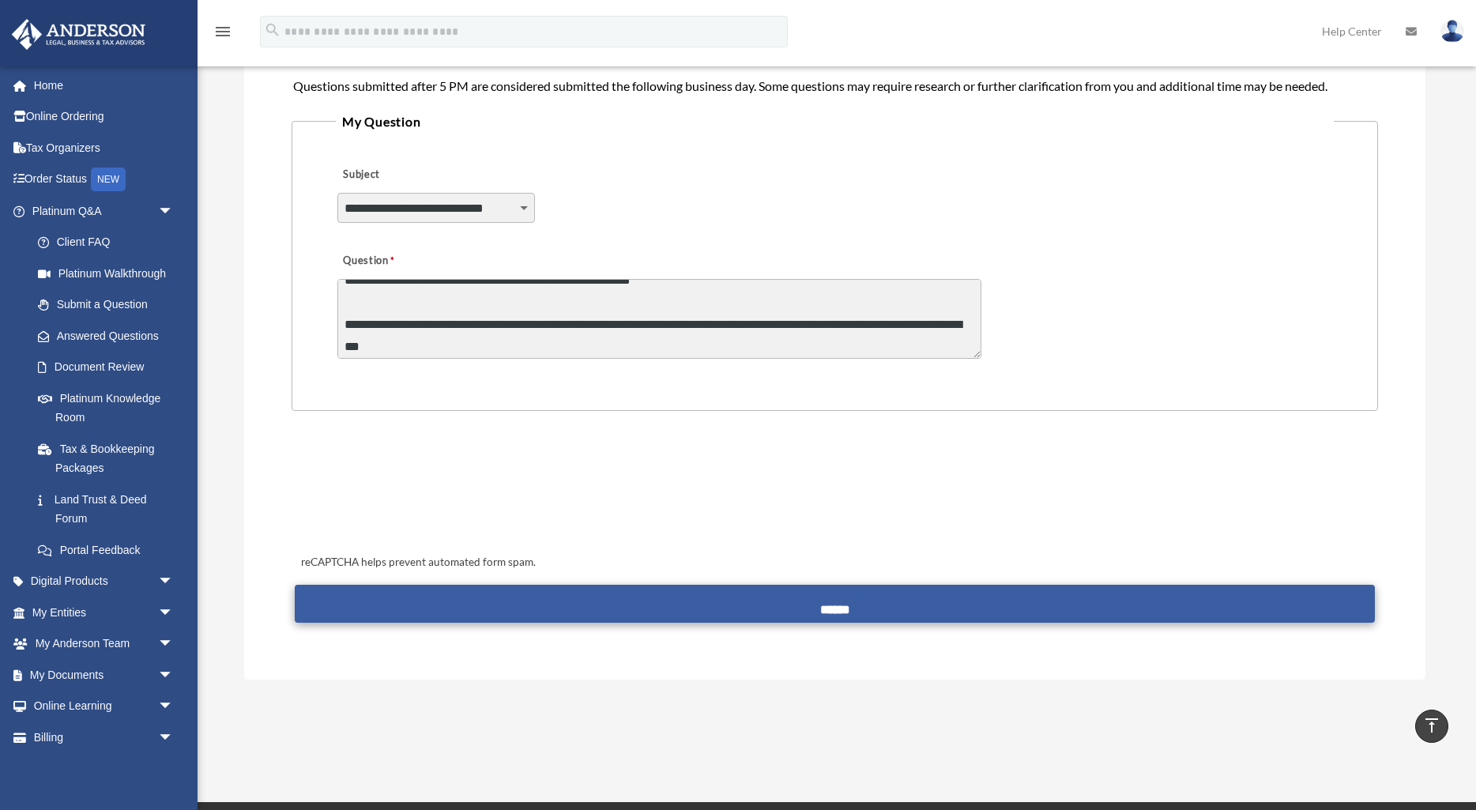
click at [692, 598] on input "******" at bounding box center [835, 604] width 1080 height 38
